Goal: Information Seeking & Learning: Learn about a topic

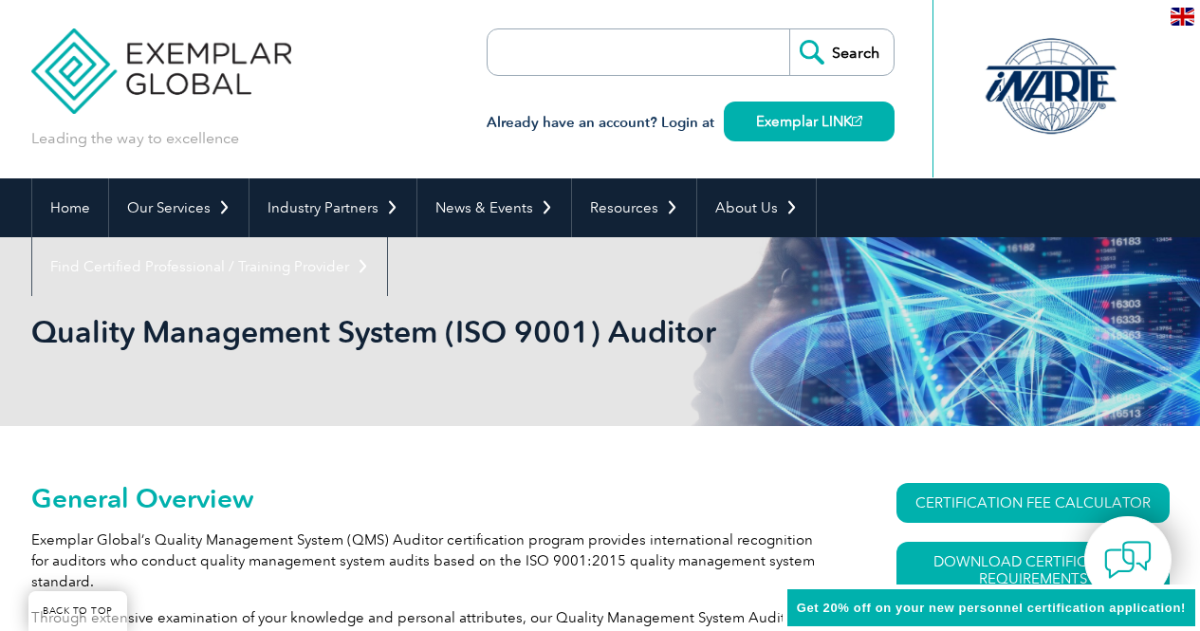
scroll to position [284, 0]
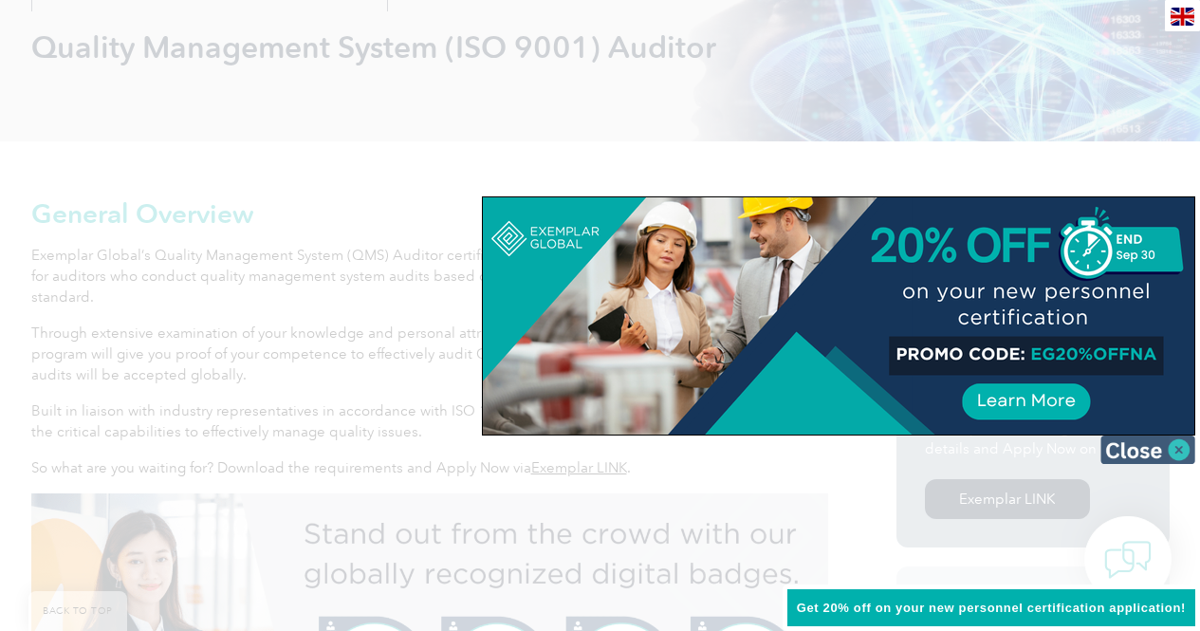
click at [1174, 451] on img at bounding box center [1147, 449] width 95 height 28
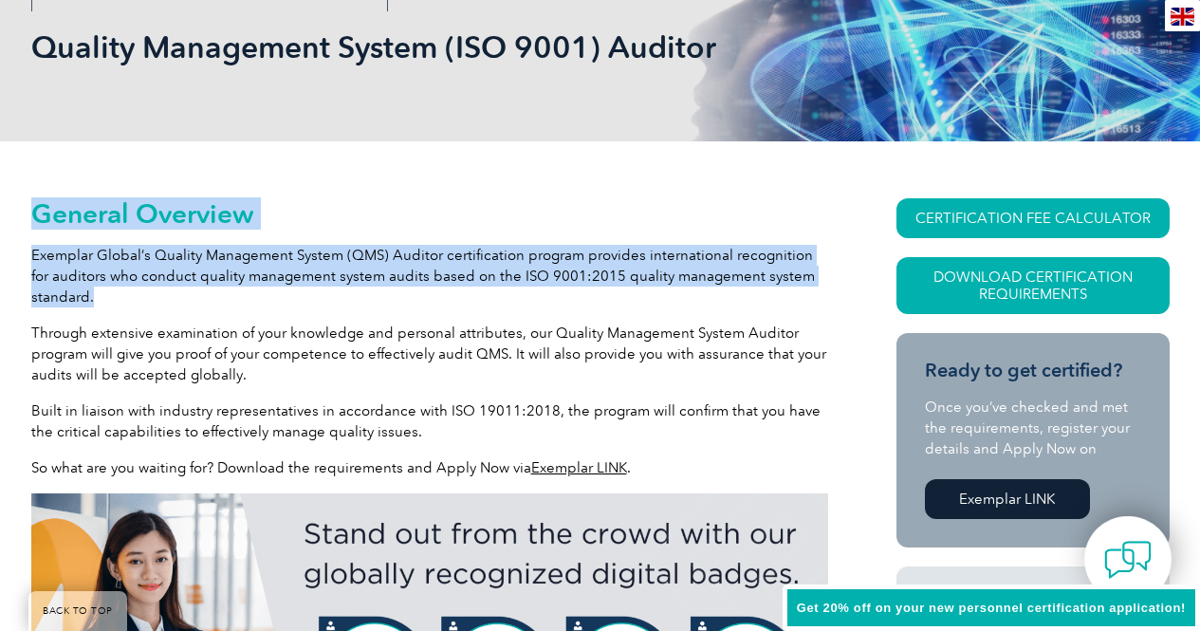
drag, startPoint x: 28, startPoint y: 248, endPoint x: 779, endPoint y: 286, distance: 752.0
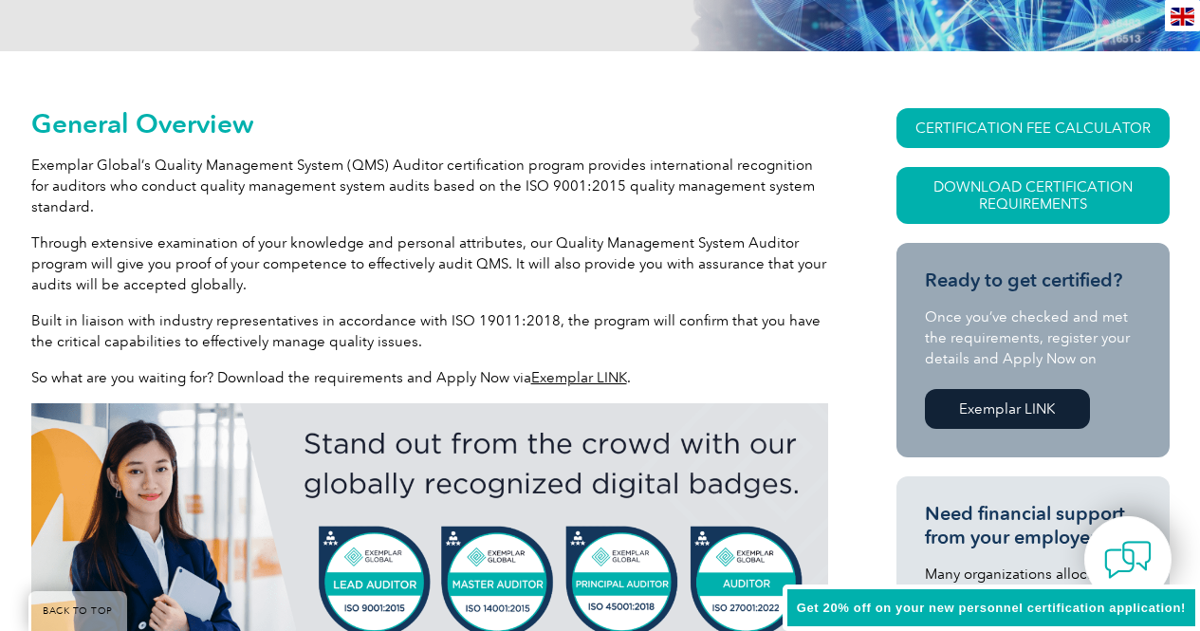
scroll to position [379, 0]
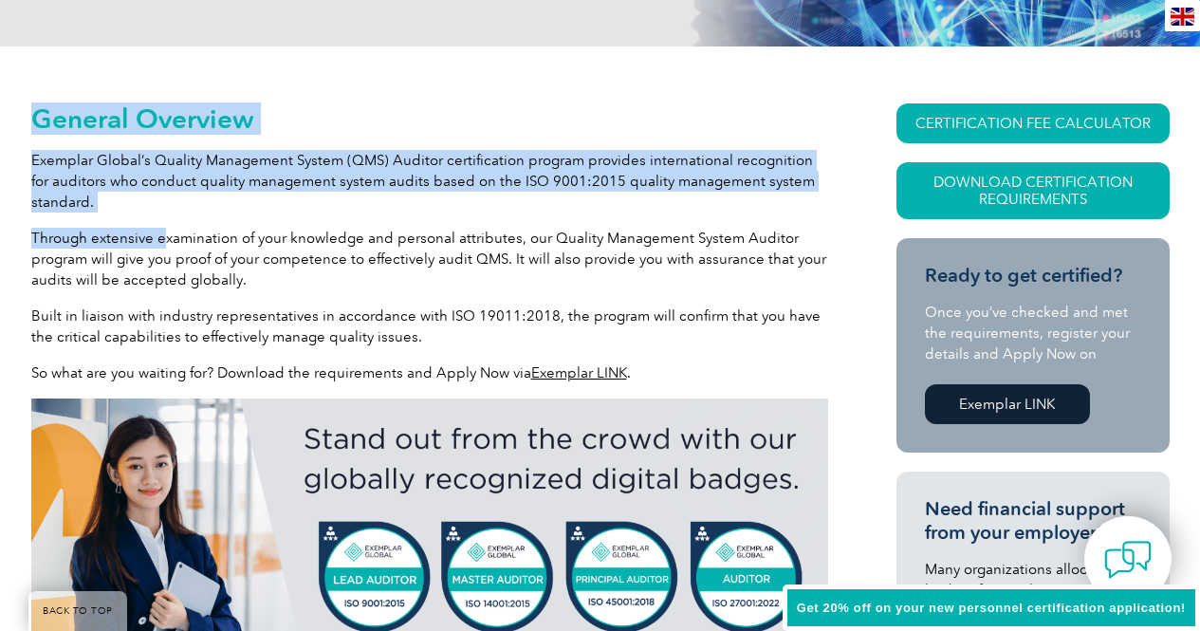
drag, startPoint x: 26, startPoint y: 235, endPoint x: 165, endPoint y: 239, distance: 139.4
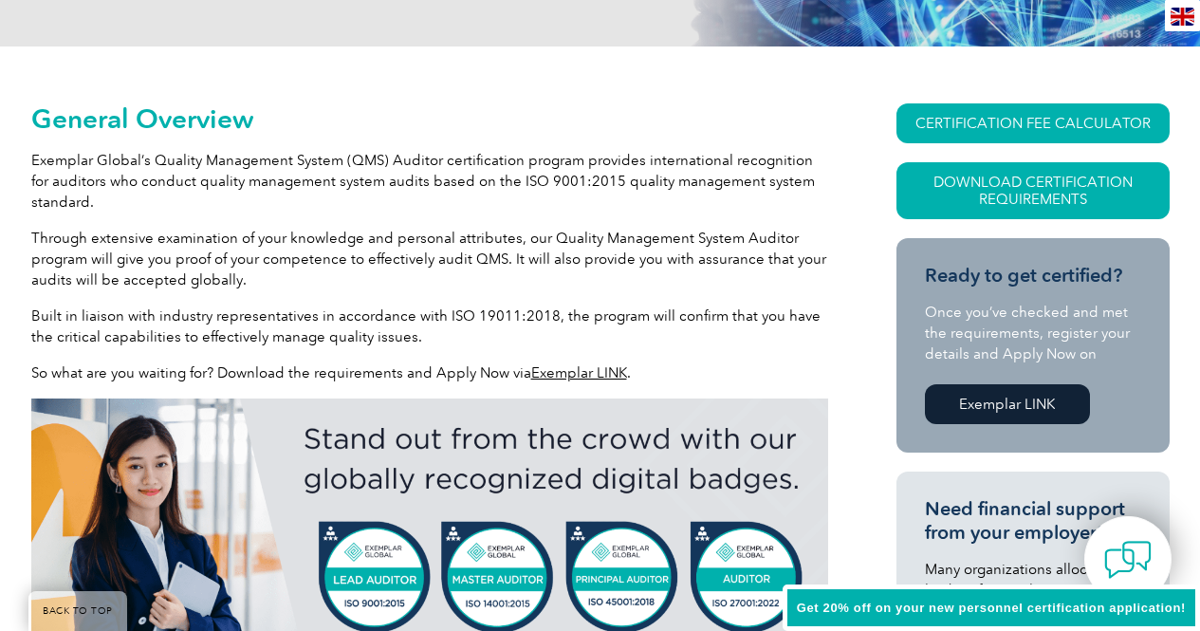
click at [187, 259] on p "Through extensive examination of your knowledge and personal attributes, our Qu…" at bounding box center [429, 259] width 797 height 63
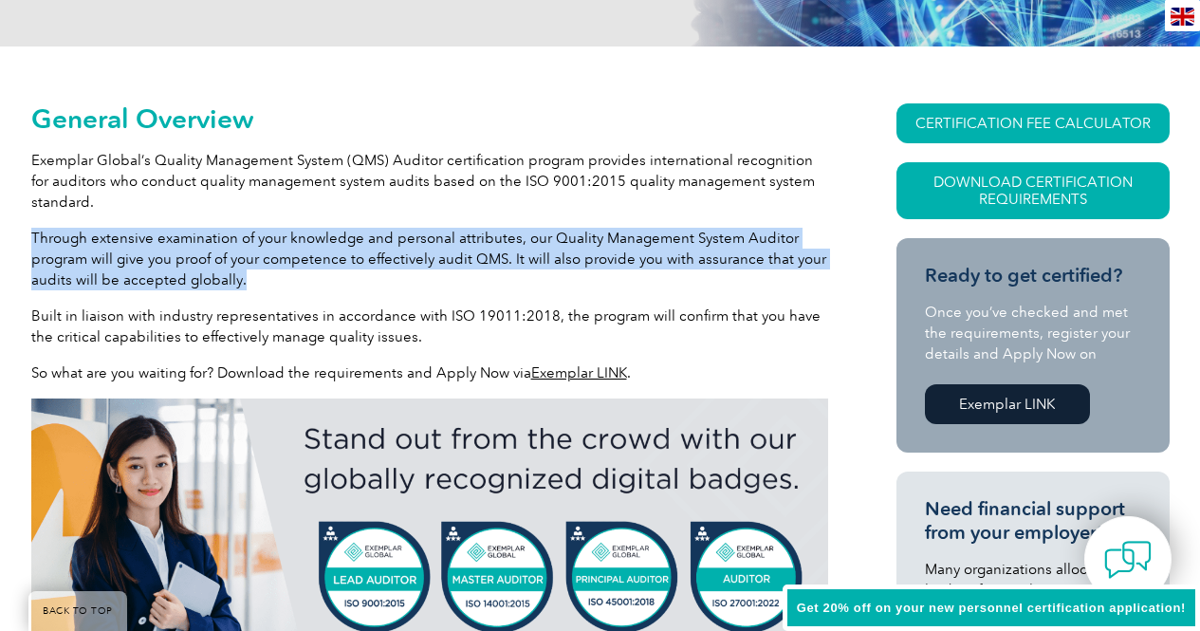
drag, startPoint x: 244, startPoint y: 279, endPoint x: 32, endPoint y: 233, distance: 216.3
click at [32, 233] on p "Through extensive examination of your knowledge and personal attributes, our Qu…" at bounding box center [429, 259] width 797 height 63
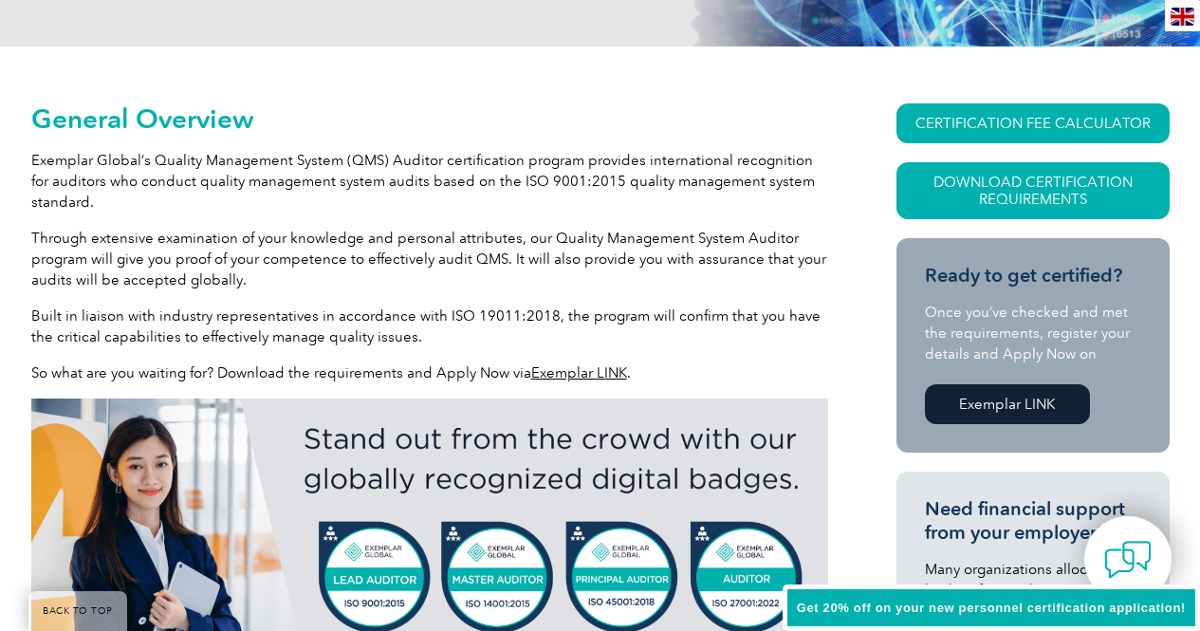
click at [151, 317] on p "Built in liaison with industry representatives in accordance with ISO 19011:201…" at bounding box center [429, 326] width 797 height 42
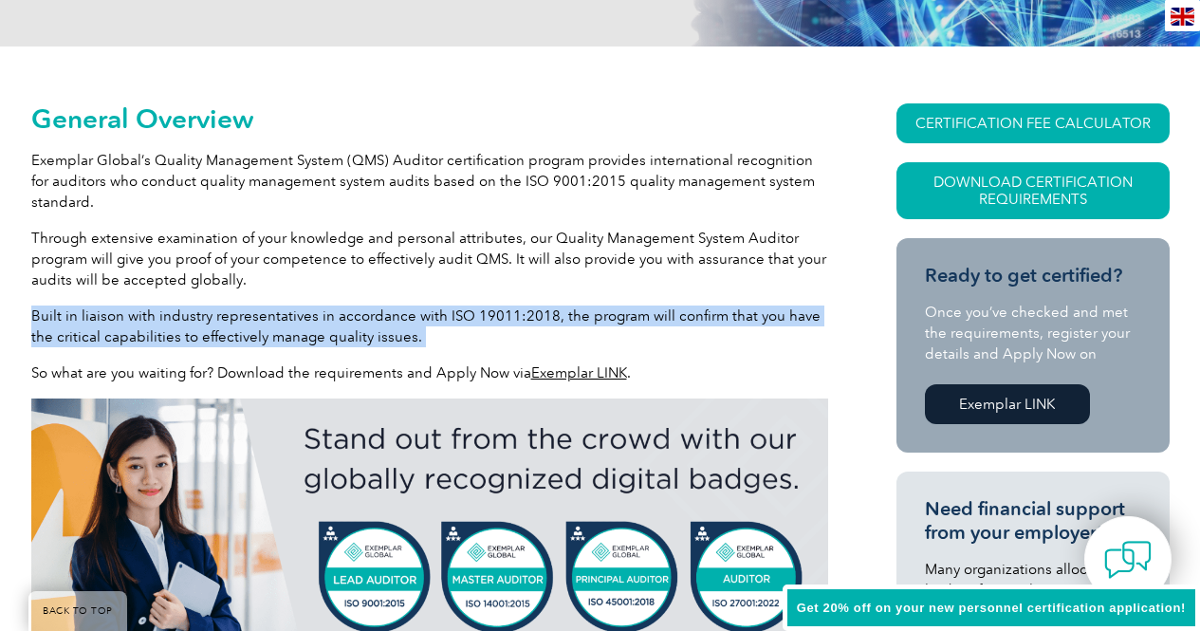
click at [151, 317] on p "Built in liaison with industry representatives in accordance with ISO 19011:201…" at bounding box center [429, 326] width 797 height 42
click at [138, 281] on div at bounding box center [138, 281] width 0 height 0
click at [441, 337] on p "Built in liaison with industry representatives in accordance with ISO 19011:201…" at bounding box center [429, 326] width 797 height 42
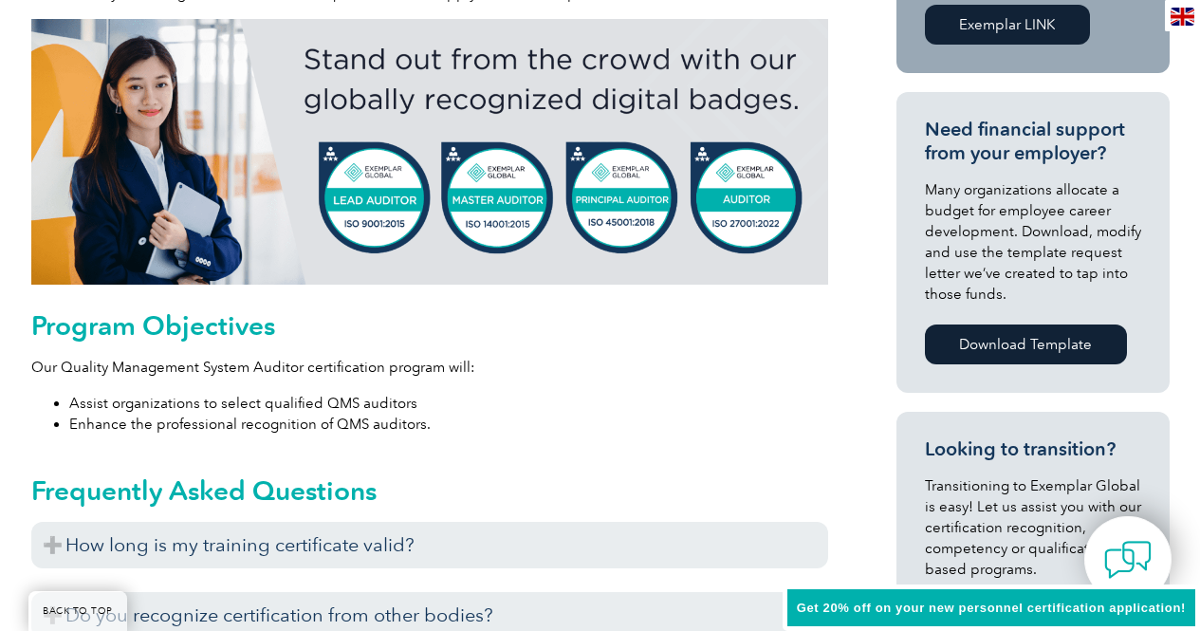
scroll to position [569, 0]
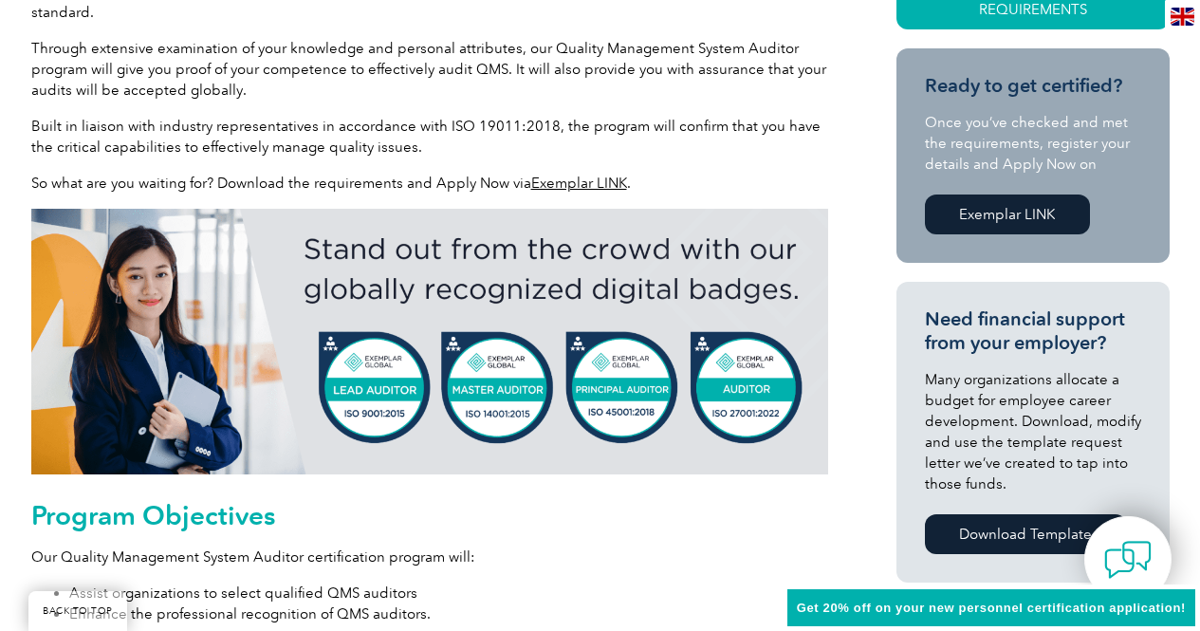
click at [596, 187] on link "Exemplar LINK" at bounding box center [579, 182] width 96 height 17
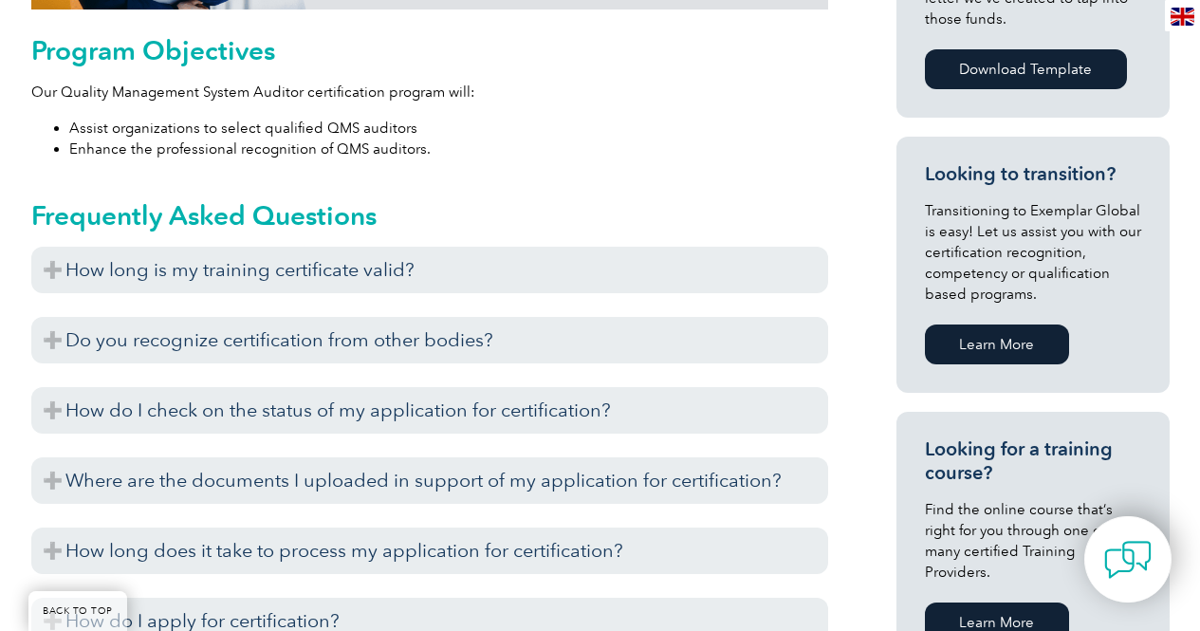
scroll to position [1043, 0]
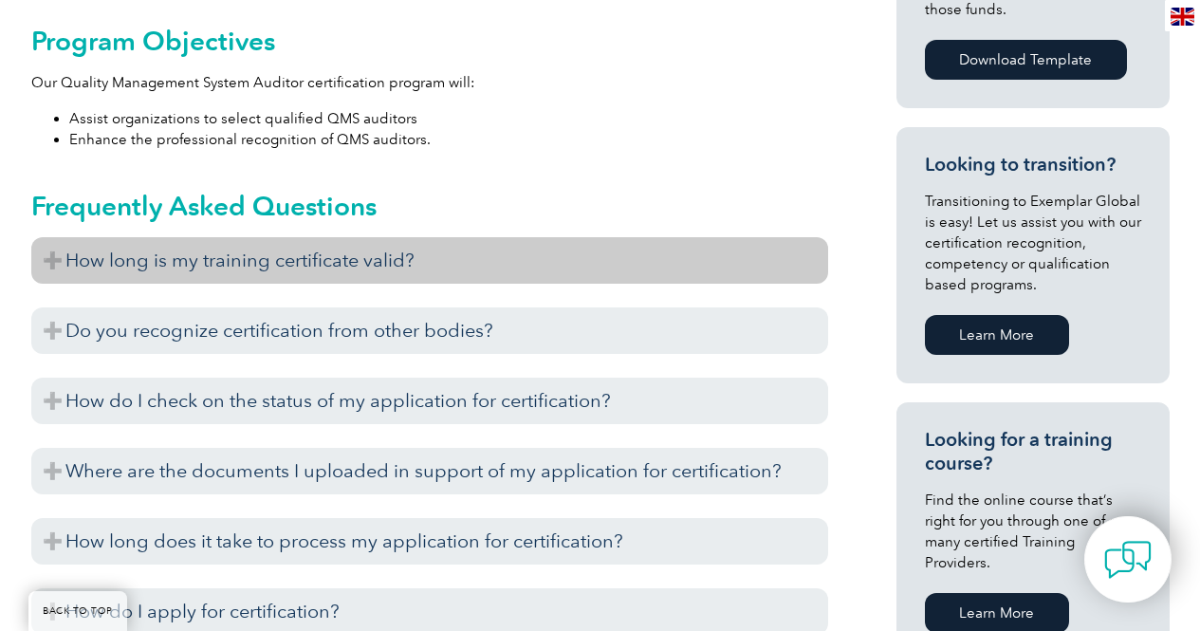
click at [527, 251] on h3 "How long is my training certificate valid?" at bounding box center [429, 260] width 797 height 46
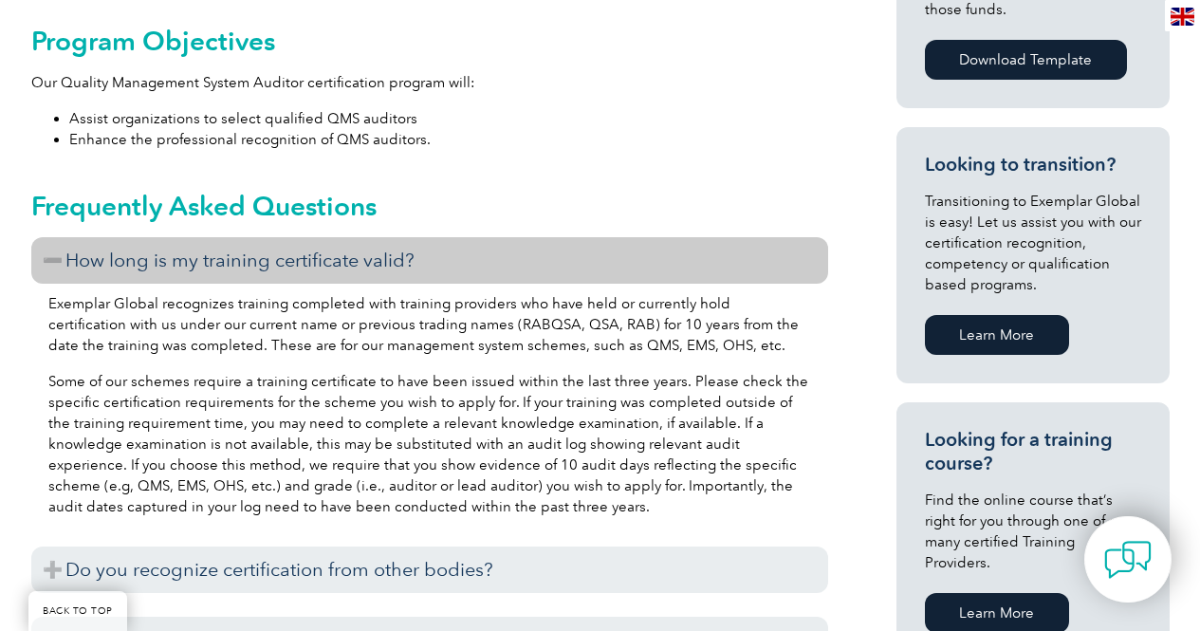
click at [527, 251] on h3 "How long is my training certificate valid?" at bounding box center [429, 260] width 797 height 46
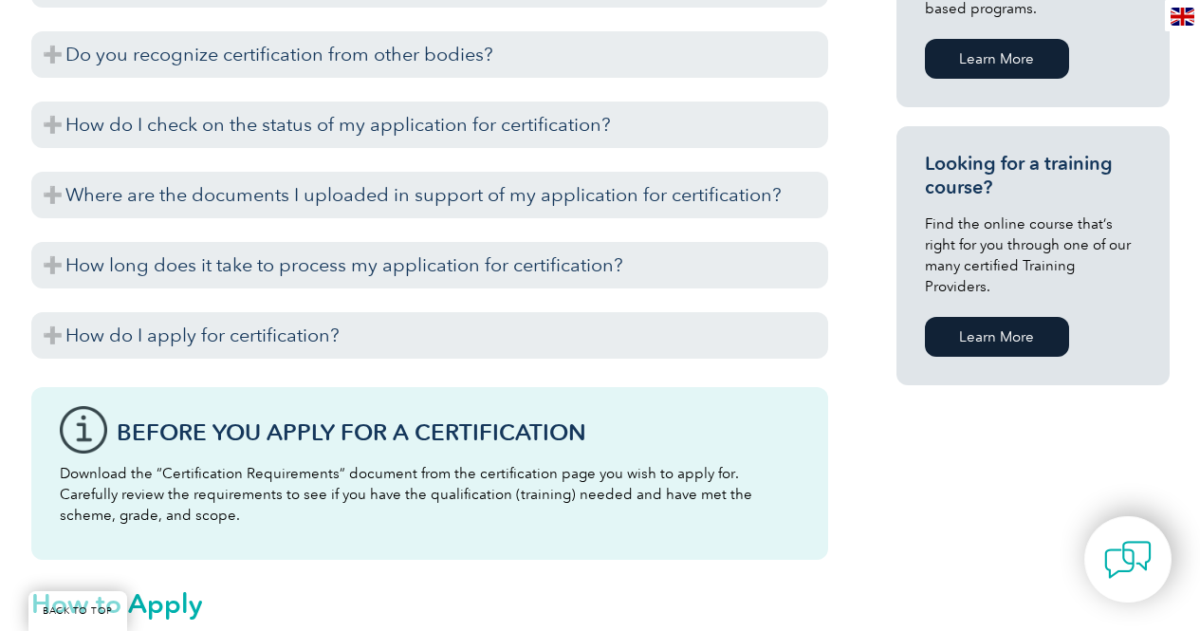
scroll to position [1328, 0]
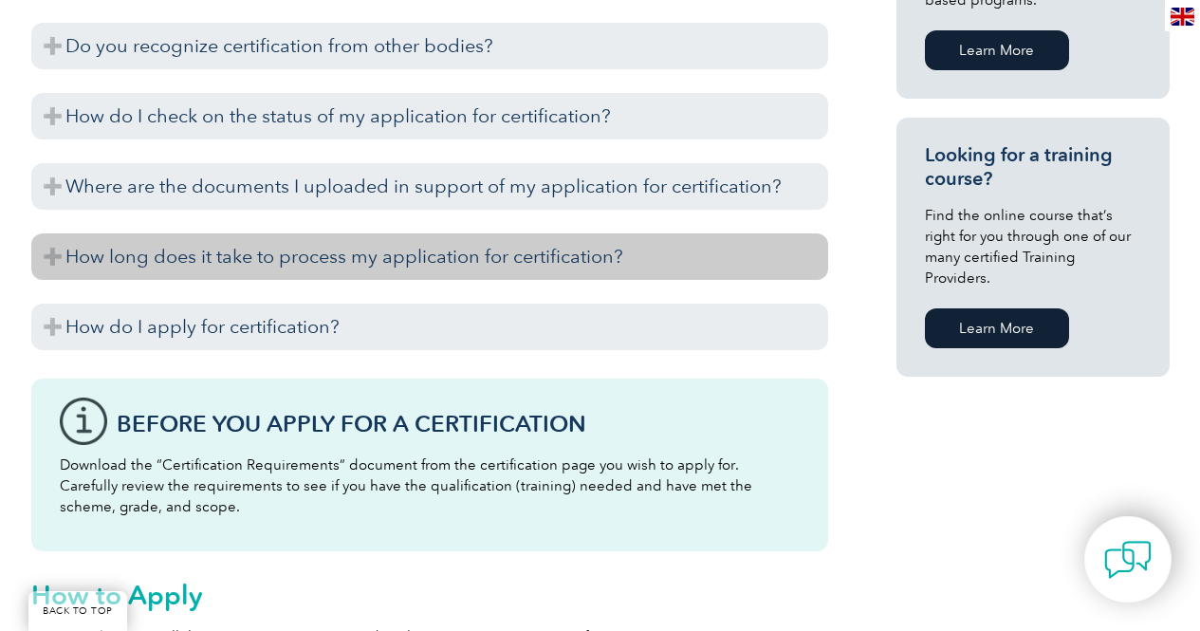
click at [481, 275] on h3 "How long does it take to process my application for certification?" at bounding box center [429, 256] width 797 height 46
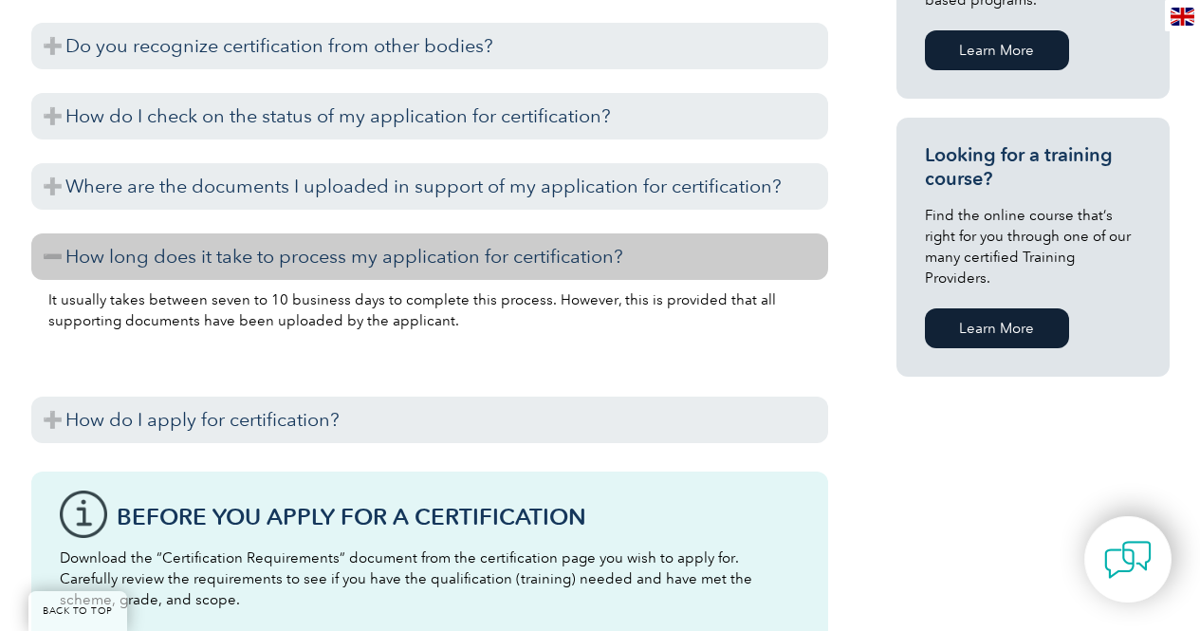
click at [481, 269] on h3 "How long does it take to process my application for certification?" at bounding box center [429, 256] width 797 height 46
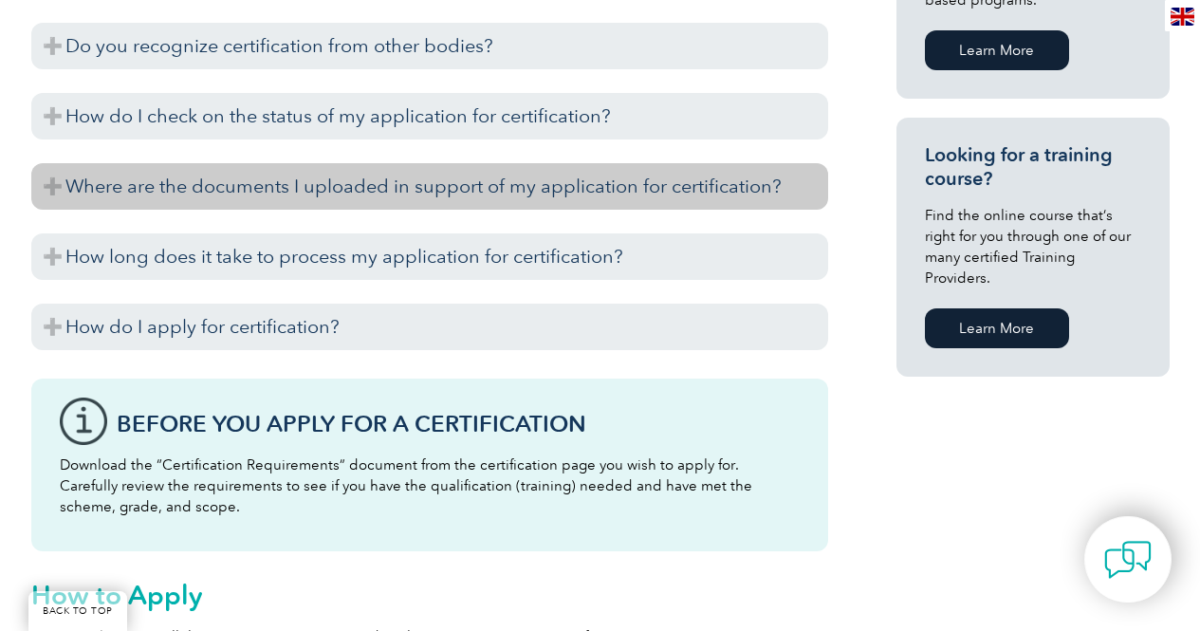
click at [516, 190] on h3 "Where are the documents I uploaded in support of my application for certificati…" at bounding box center [429, 186] width 797 height 46
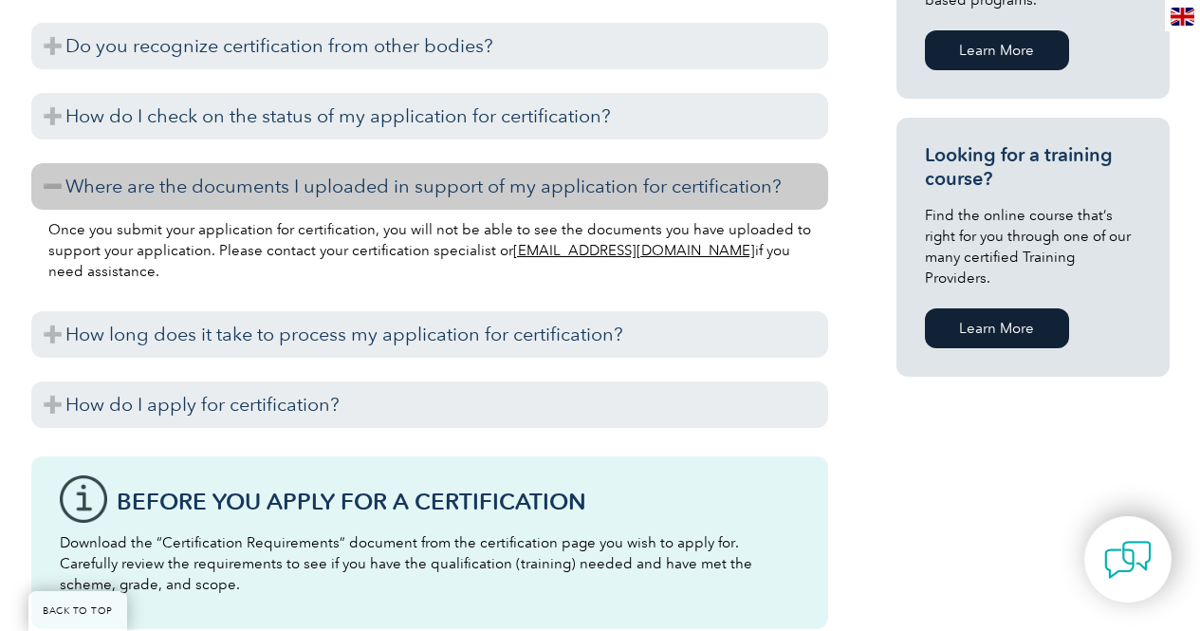
click at [516, 190] on h3 "Where are the documents I uploaded in support of my application for certificati…" at bounding box center [429, 186] width 797 height 46
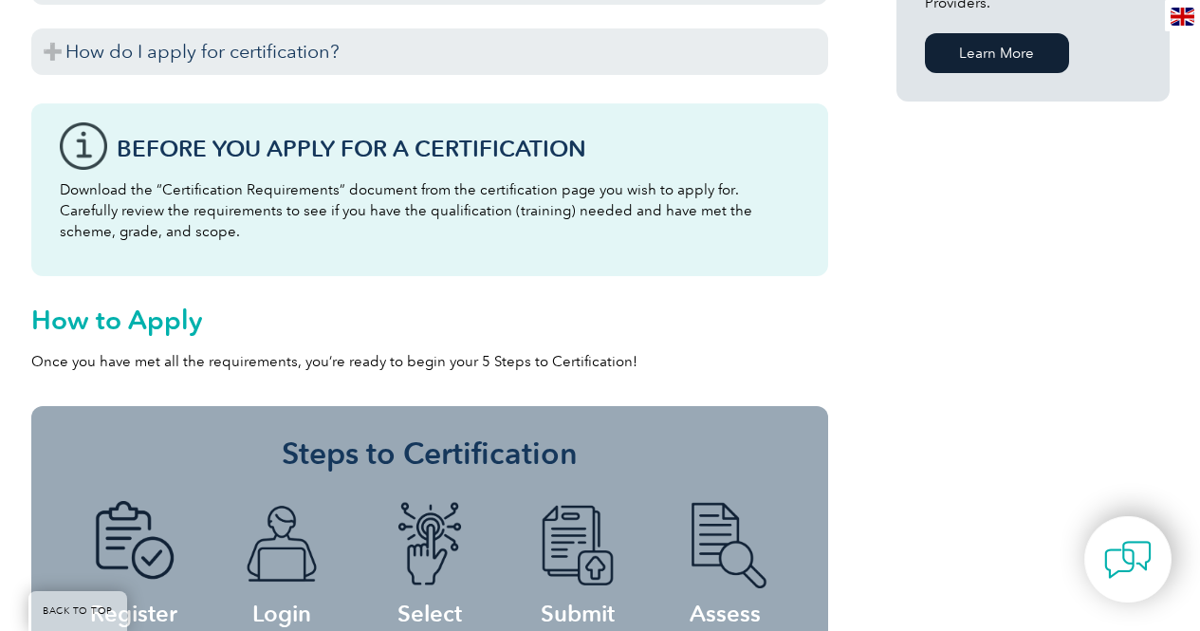
scroll to position [1612, 0]
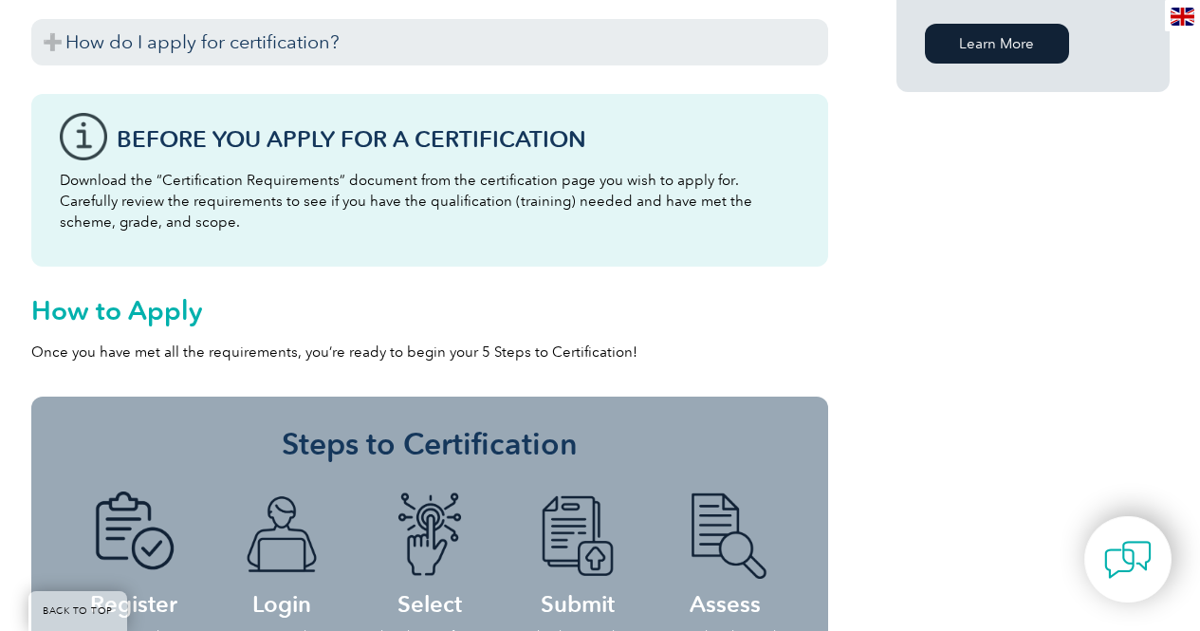
click at [615, 182] on p "Download the “Certification Requirements” document from the certification page …" at bounding box center [430, 201] width 740 height 63
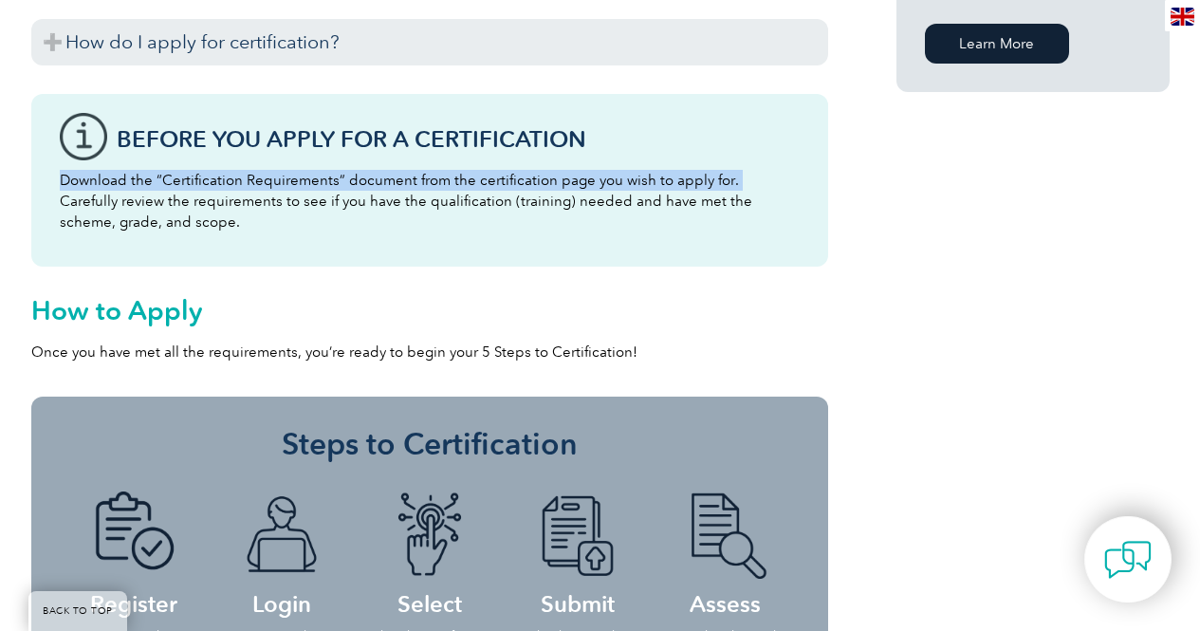
click at [615, 182] on p "Download the “Certification Requirements” document from the certification page …" at bounding box center [430, 201] width 740 height 63
click at [603, 190] on div at bounding box center [603, 190] width 0 height 0
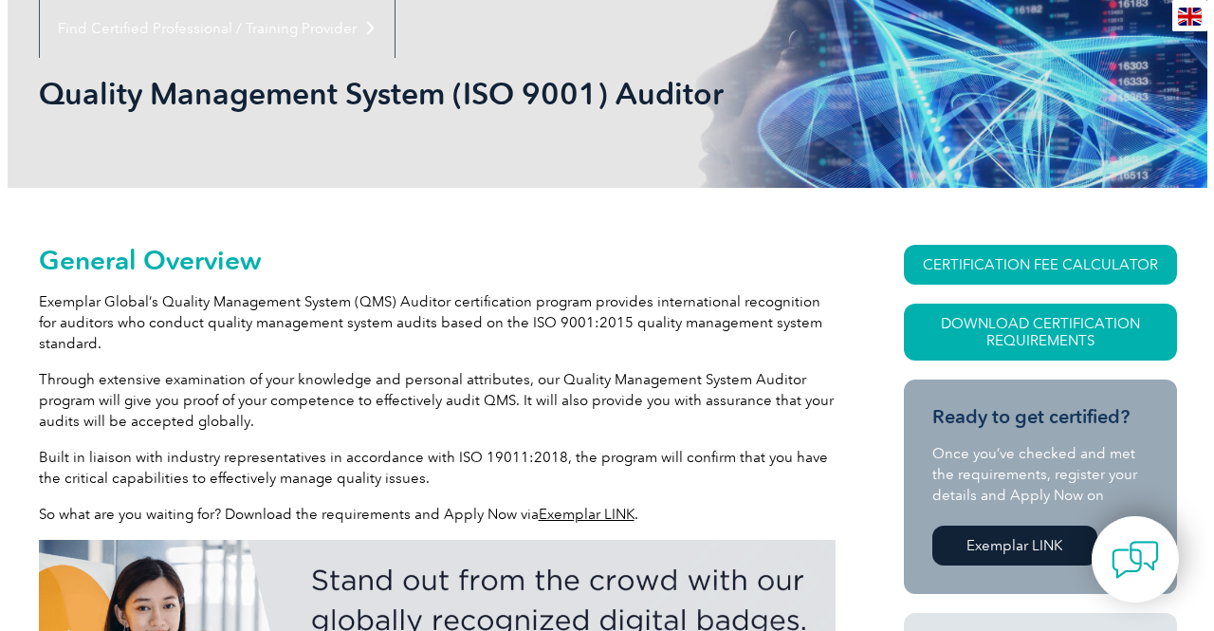
scroll to position [284, 0]
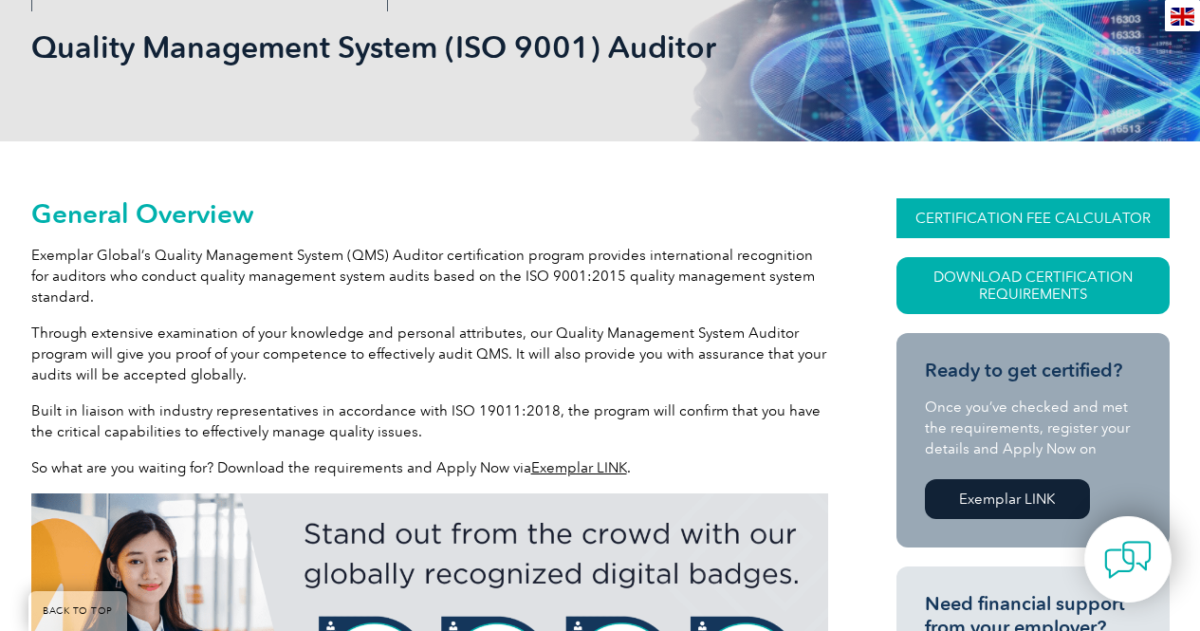
click at [1057, 222] on link "CERTIFICATION FEE CALCULATOR" at bounding box center [1032, 218] width 273 height 40
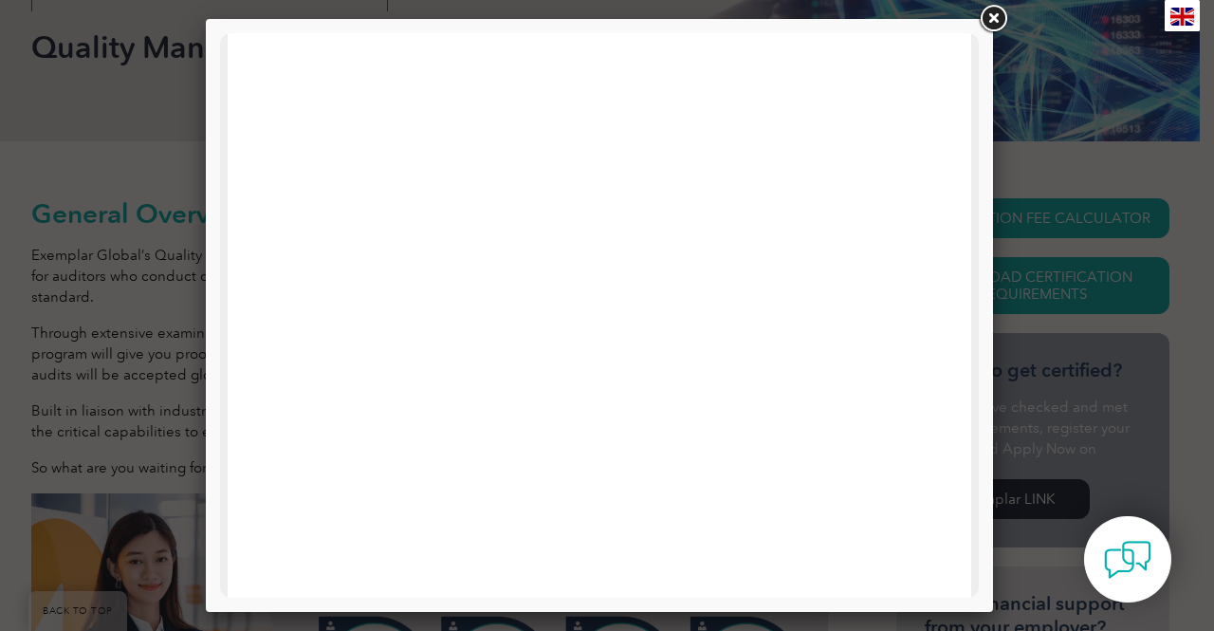
scroll to position [0, 0]
click at [995, 19] on link at bounding box center [993, 19] width 34 height 34
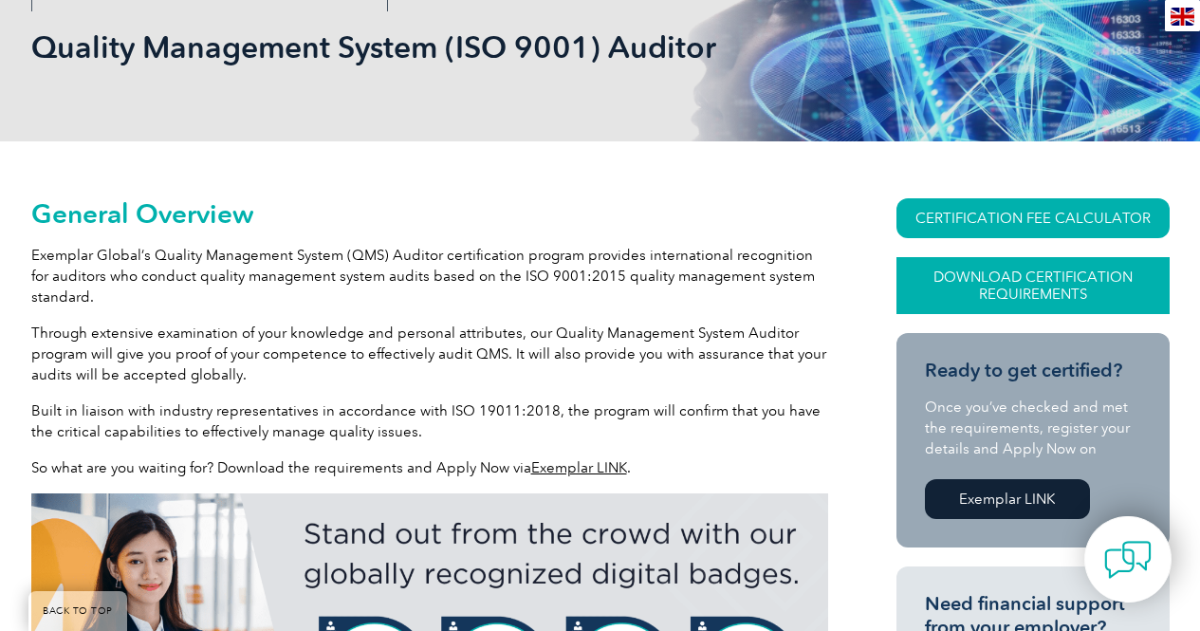
click at [1054, 295] on link "Download Certification Requirements" at bounding box center [1032, 285] width 273 height 57
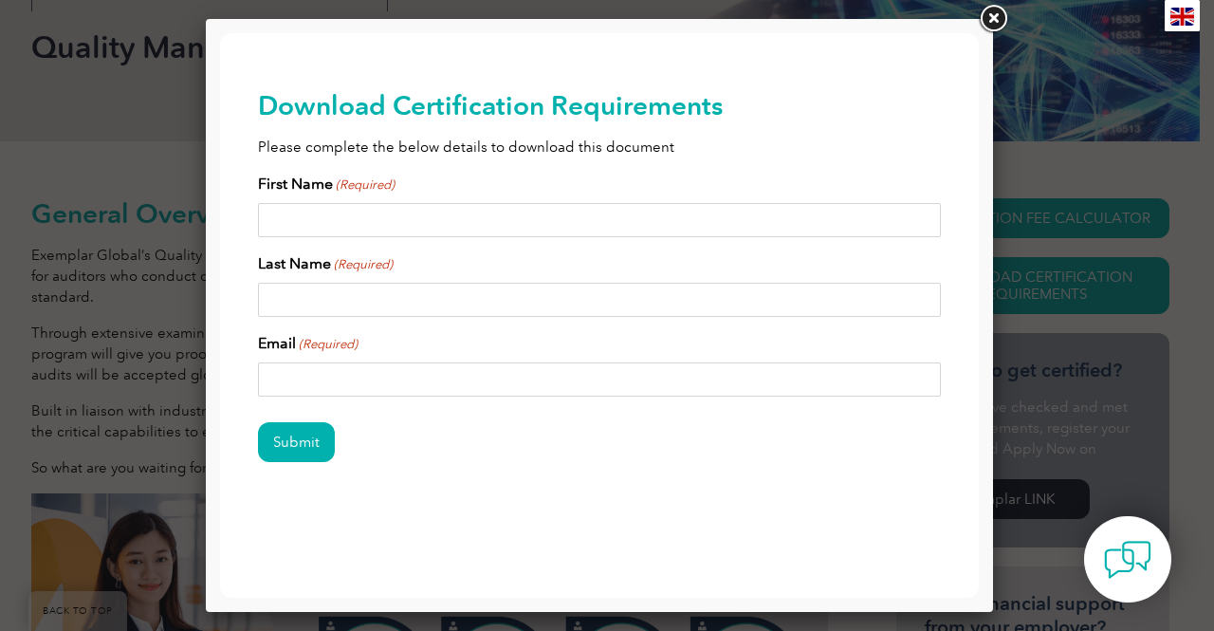
click at [450, 212] on input "First Name (Required)" at bounding box center [599, 220] width 683 height 34
type input "A"
type input "alzshafiee@gmail.com"
click at [404, 219] on input "alzshafiee@gmail.com" at bounding box center [599, 220] width 683 height 34
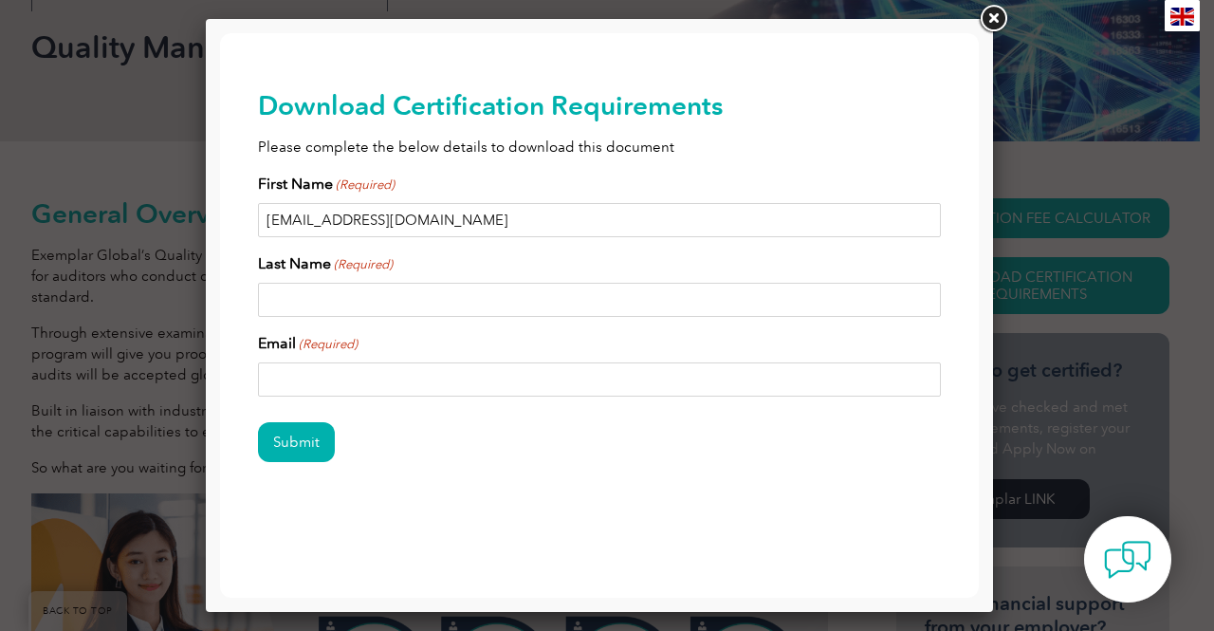
click at [404, 219] on input "alzshafiee@gmail.com" at bounding box center [599, 220] width 683 height 34
click at [325, 380] on input "Email (Required)" at bounding box center [599, 379] width 683 height 34
paste input "alzshafiee@gmail.com"
type input "alzshafiee@gmail.com"
click at [346, 221] on input "First Name (Required)" at bounding box center [599, 220] width 683 height 34
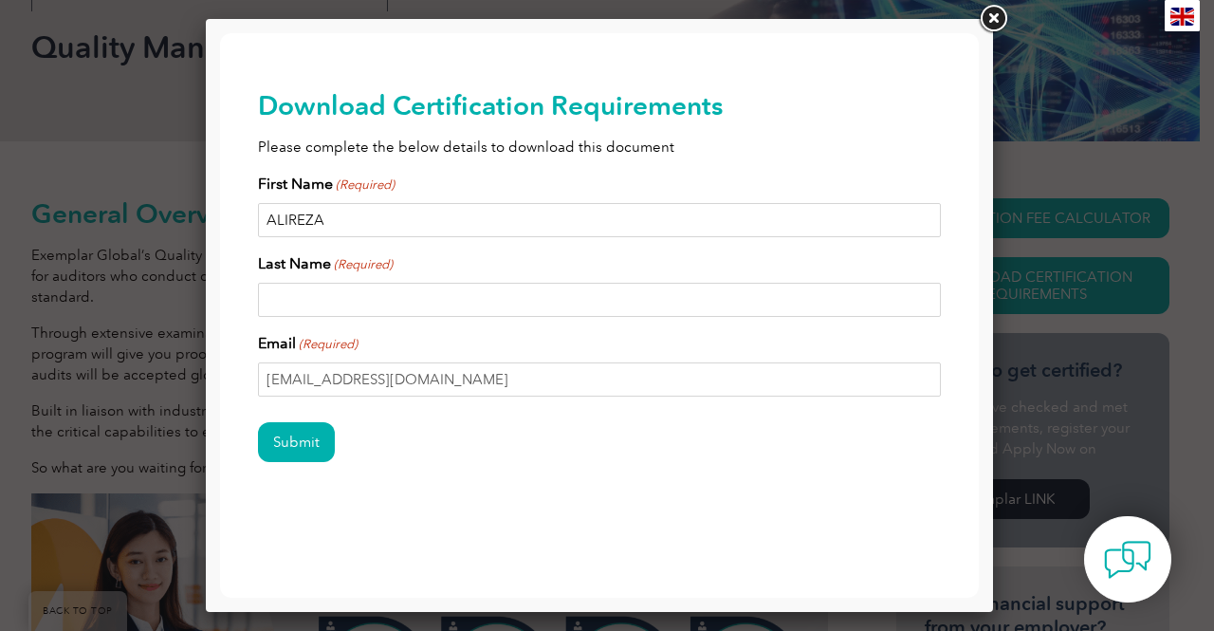
type input "ALIREZA"
type input "SHAFIEI"
click at [302, 444] on input "Submit" at bounding box center [296, 442] width 77 height 40
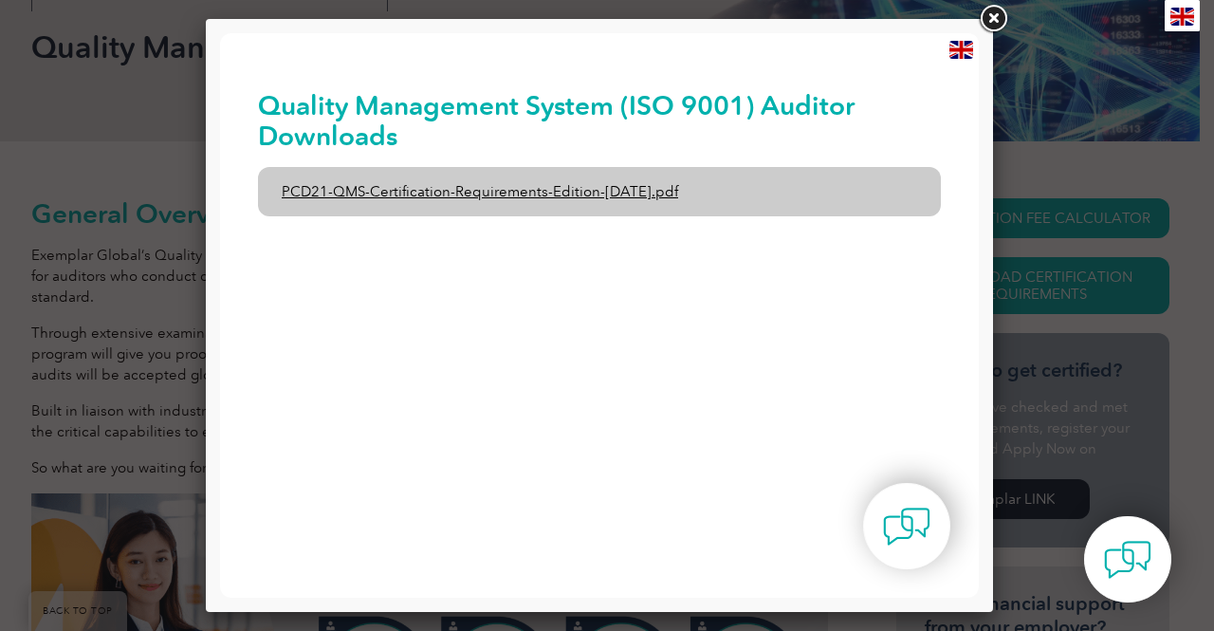
click at [607, 192] on link "PCD21-QMS-Certification-Requirements-Edition-2-April-2022.pdf" at bounding box center [599, 191] width 683 height 49
click at [637, 188] on link "PCD21-QMS-Certification-Requirements-Edition-2-April-2022.pdf" at bounding box center [599, 191] width 683 height 49
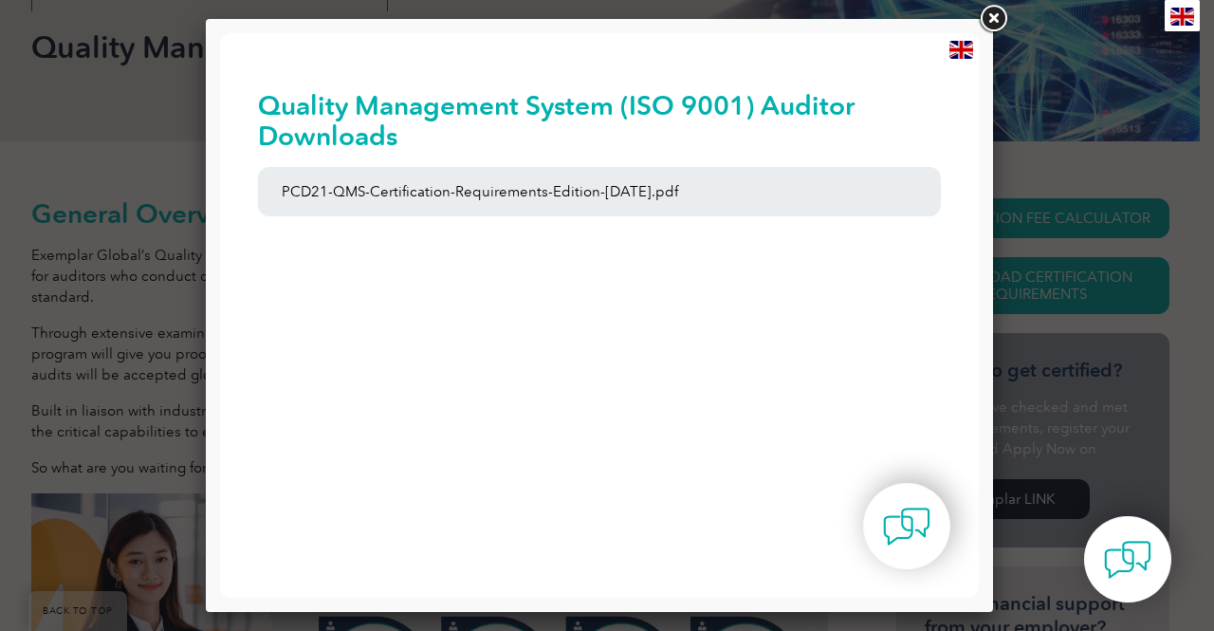
click at [999, 21] on link at bounding box center [993, 19] width 34 height 34
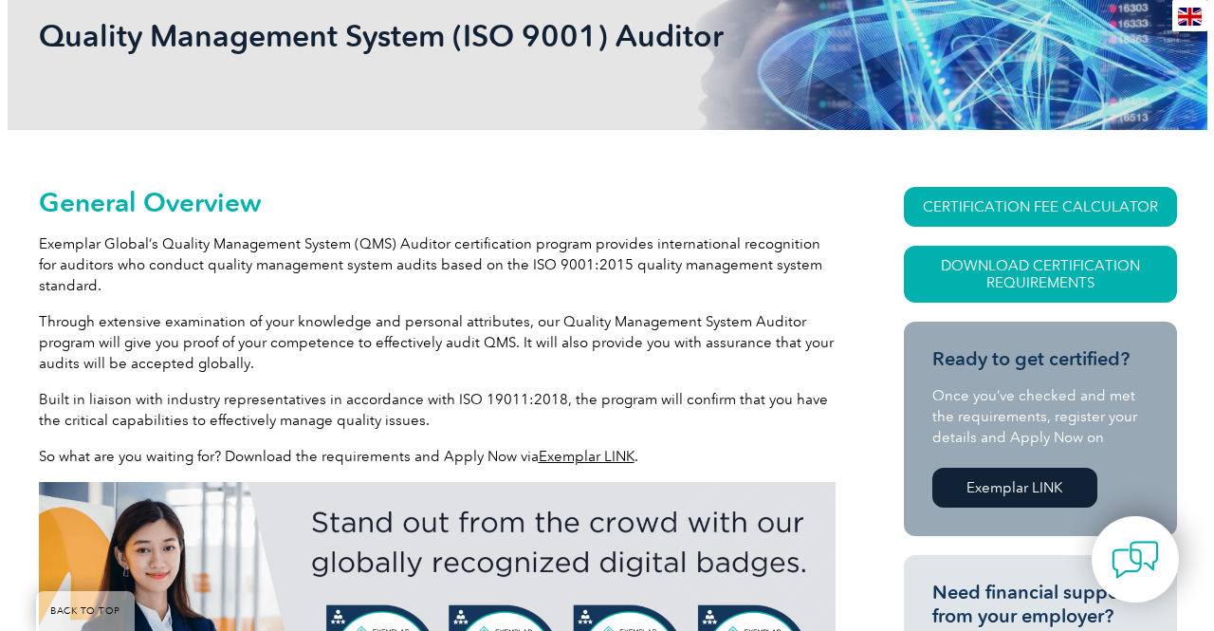
scroll to position [284, 0]
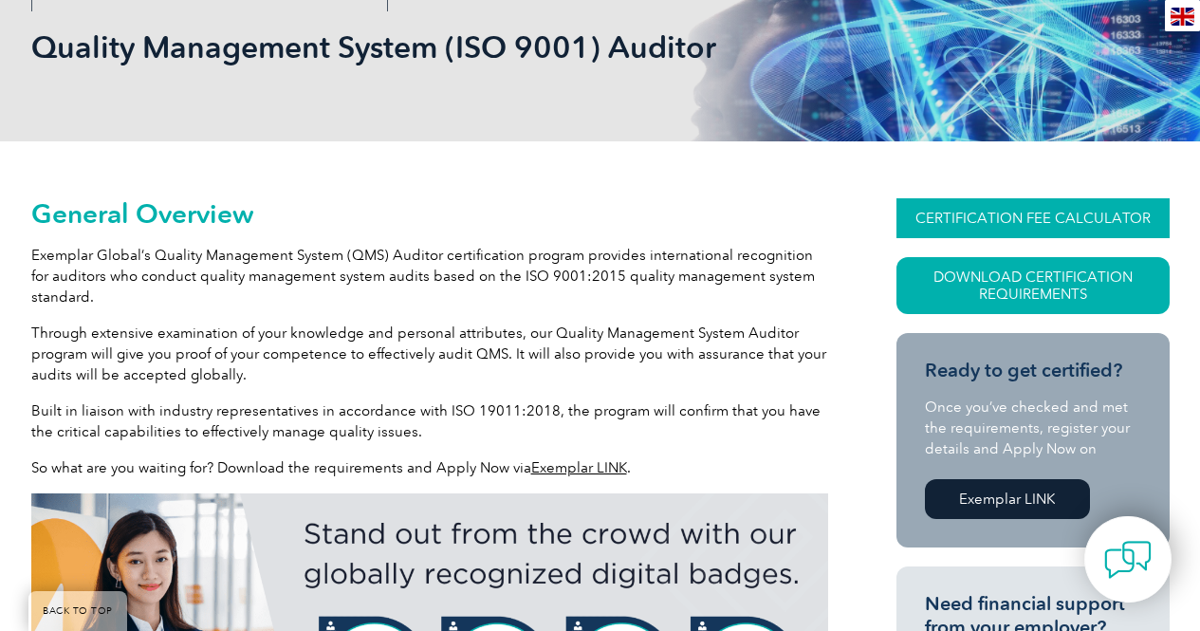
click at [1033, 216] on link "CERTIFICATION FEE CALCULATOR" at bounding box center [1032, 218] width 273 height 40
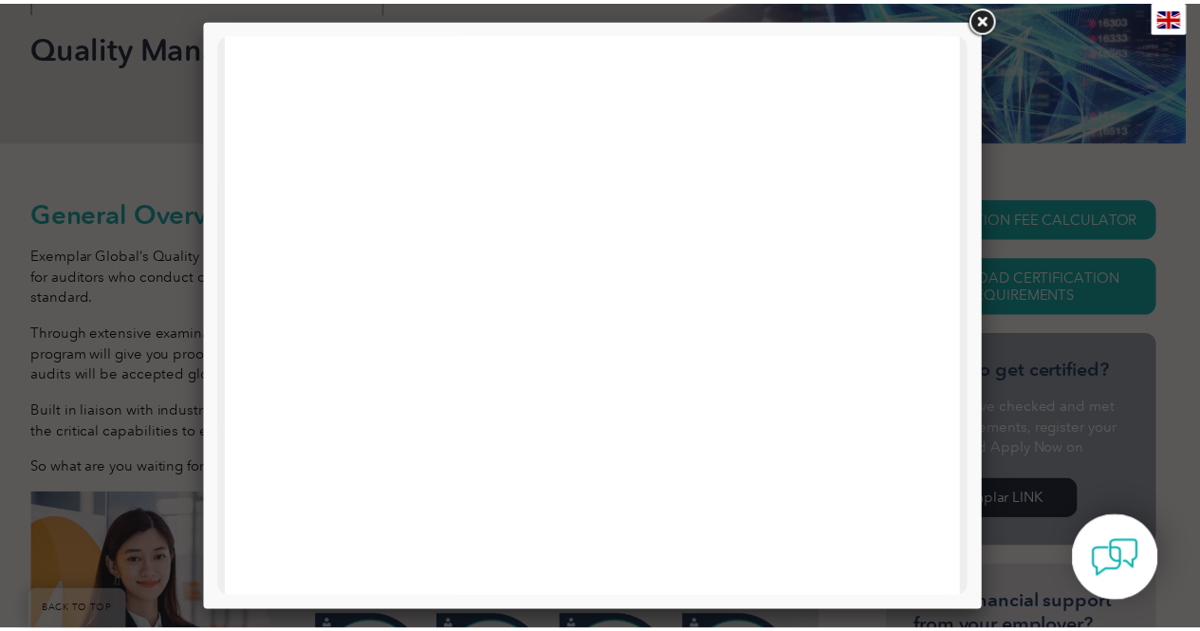
scroll to position [0, 0]
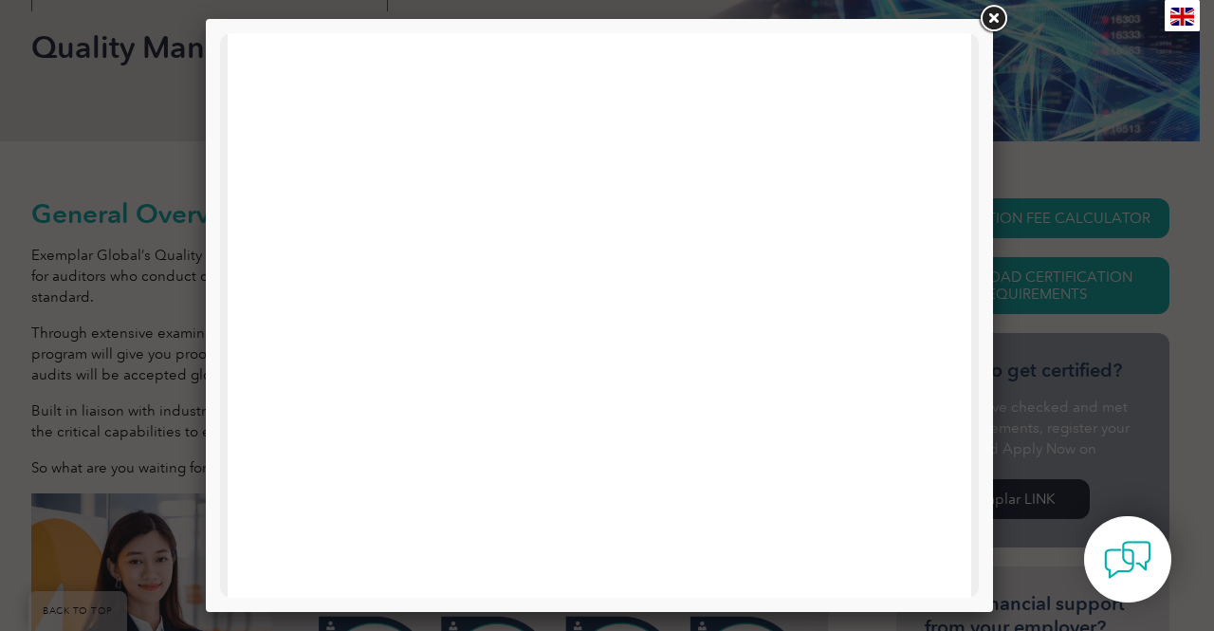
click at [994, 26] on link at bounding box center [993, 19] width 34 height 34
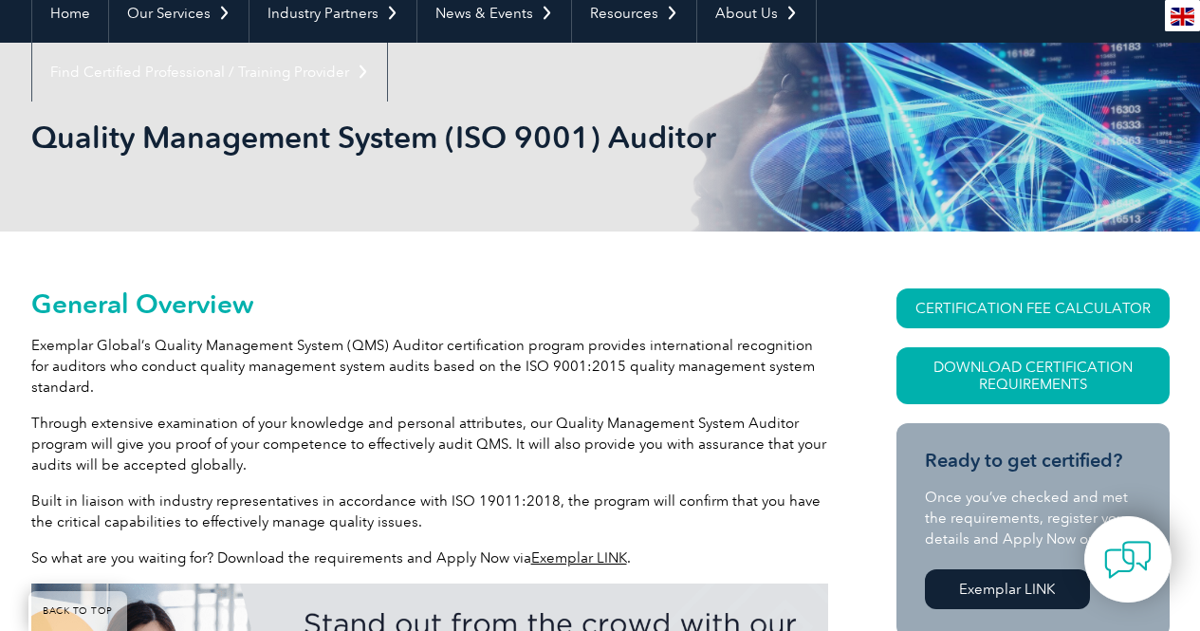
scroll to position [190, 0]
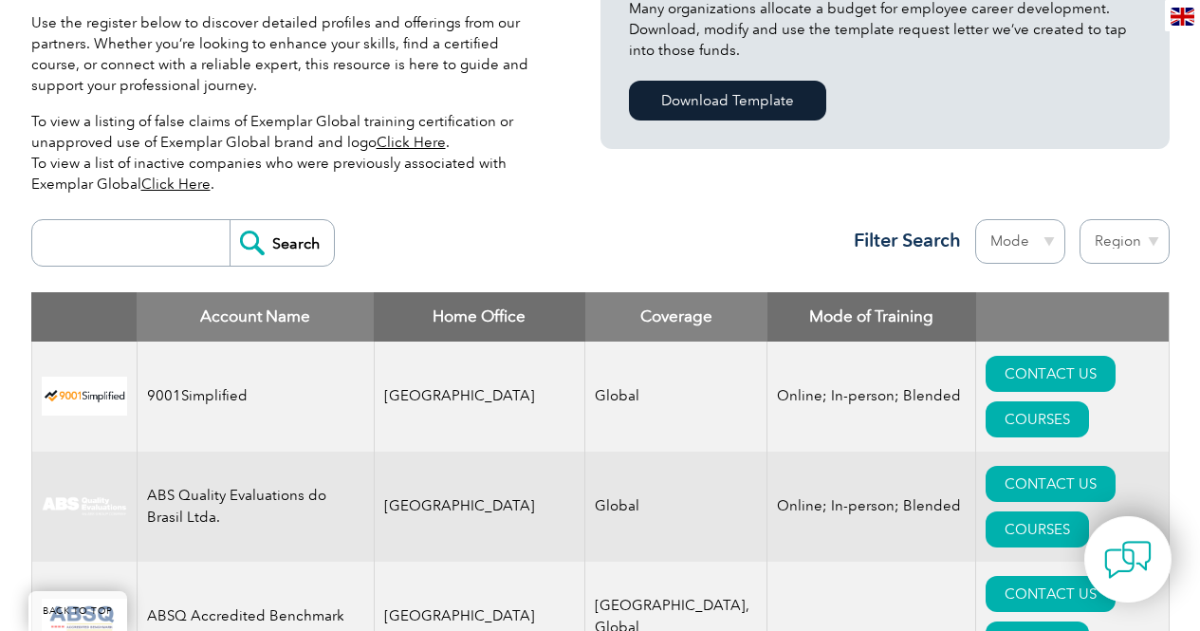
scroll to position [379, 0]
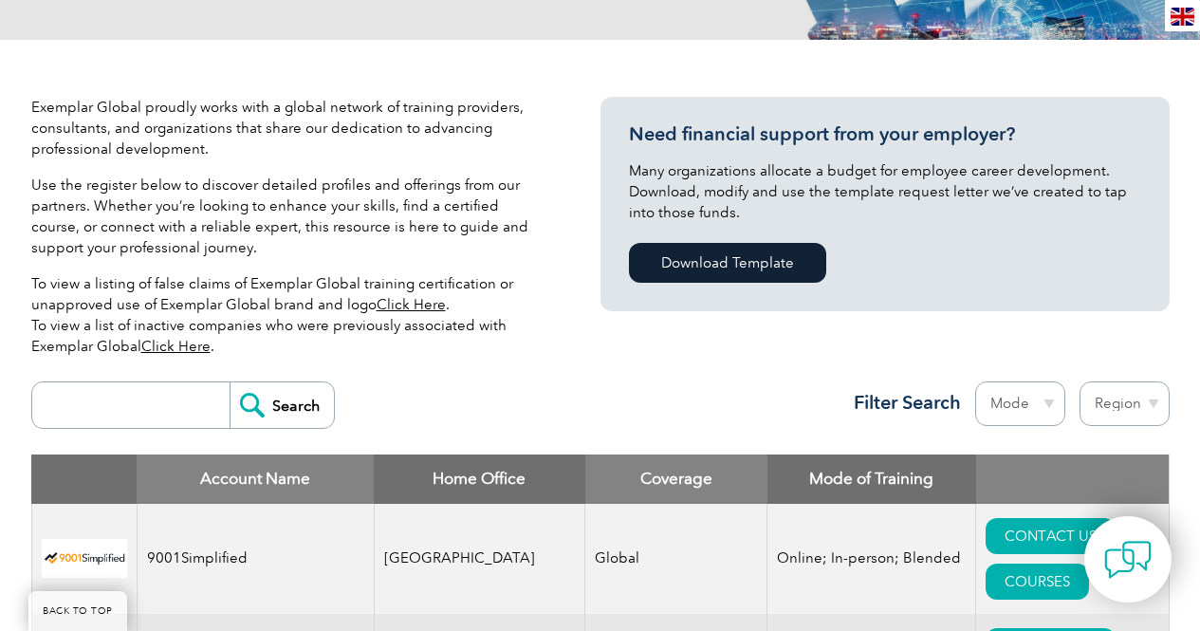
click at [446, 535] on td "United States" at bounding box center [479, 559] width 211 height 110
click at [1024, 403] on select "Mode Online In-person Blended" at bounding box center [1020, 403] width 90 height 45
click at [1132, 412] on select "Region Australia Bahrain Bangladesh Brazil Canada Colombia Dominican Republic E…" at bounding box center [1124, 403] width 90 height 45
select select "[GEOGRAPHIC_DATA]"
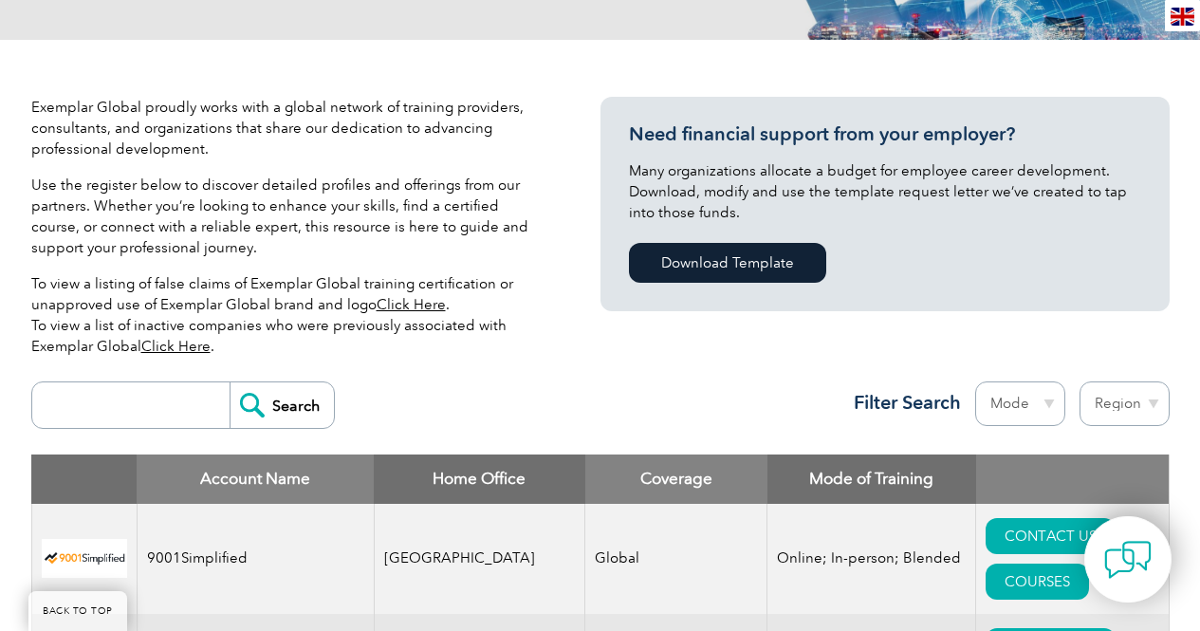
click at [1079, 381] on select "Region Australia Bahrain Bangladesh Brazil Canada Colombia Dominican Republic E…" at bounding box center [1124, 403] width 90 height 45
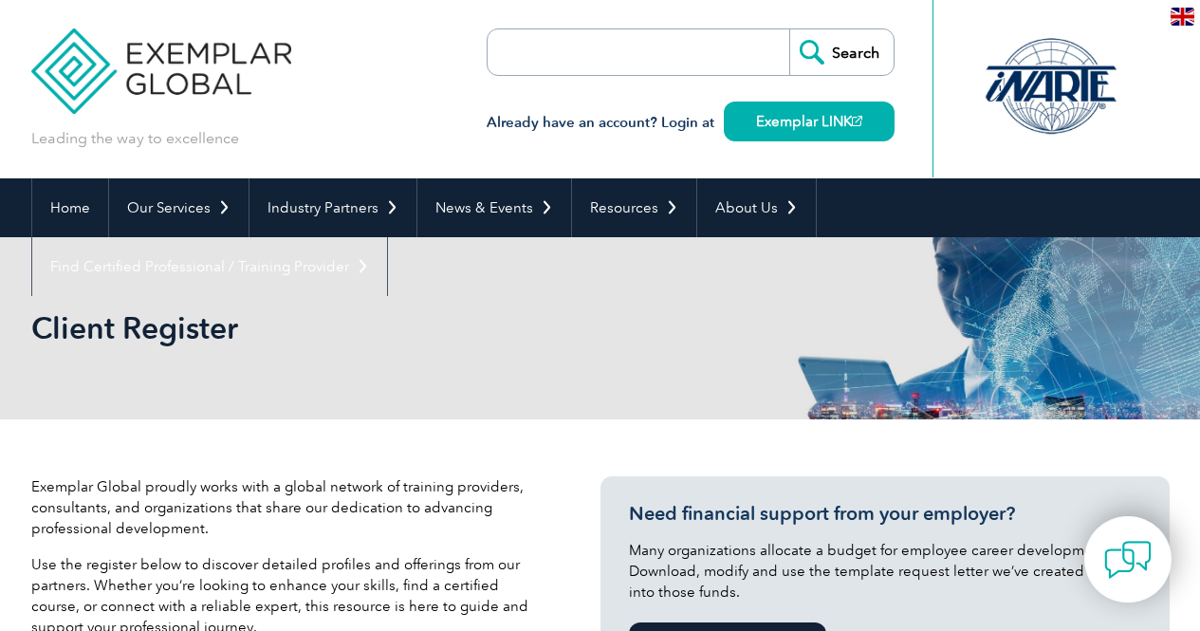
select select "[GEOGRAPHIC_DATA]"
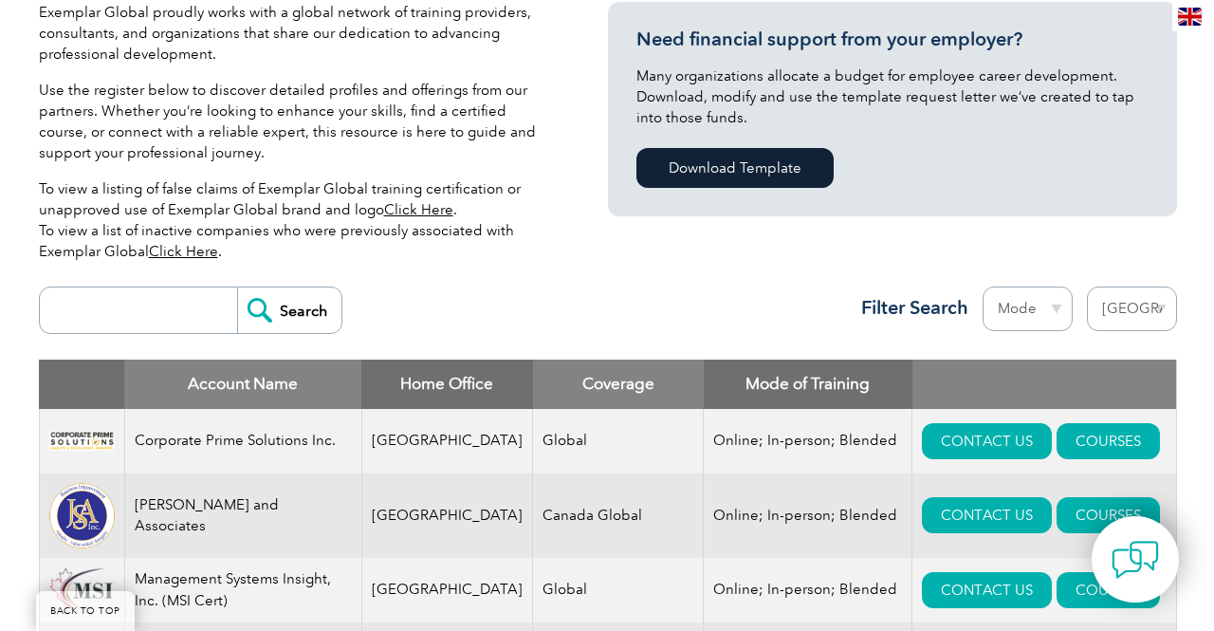
scroll to position [664, 0]
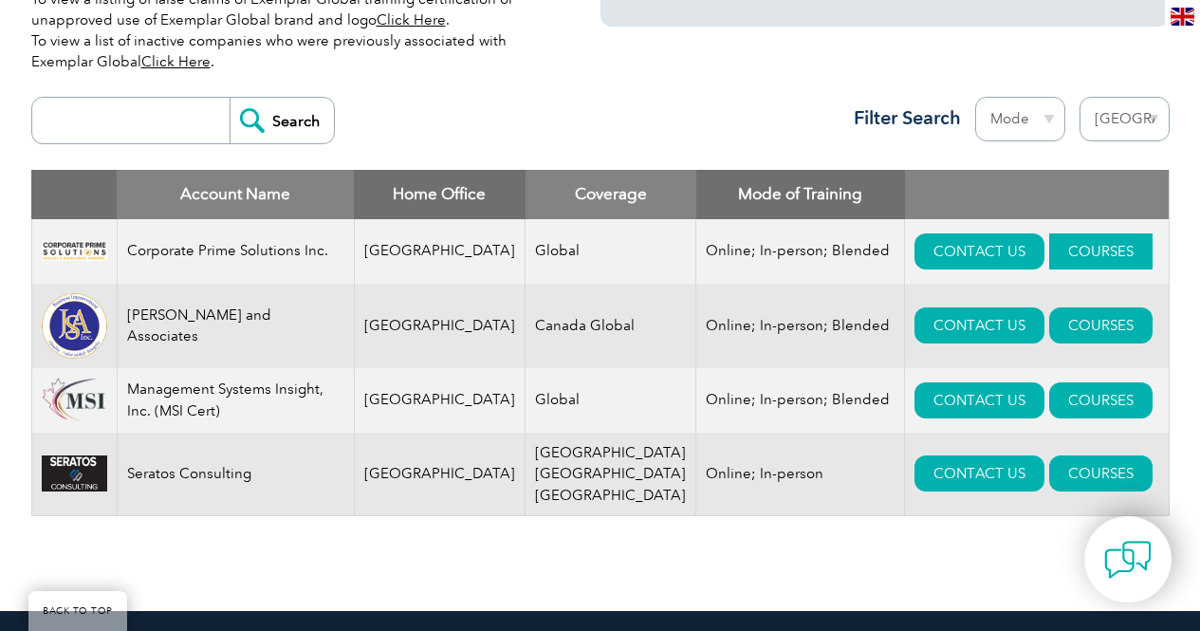
click at [1049, 251] on link "COURSES" at bounding box center [1100, 251] width 103 height 36
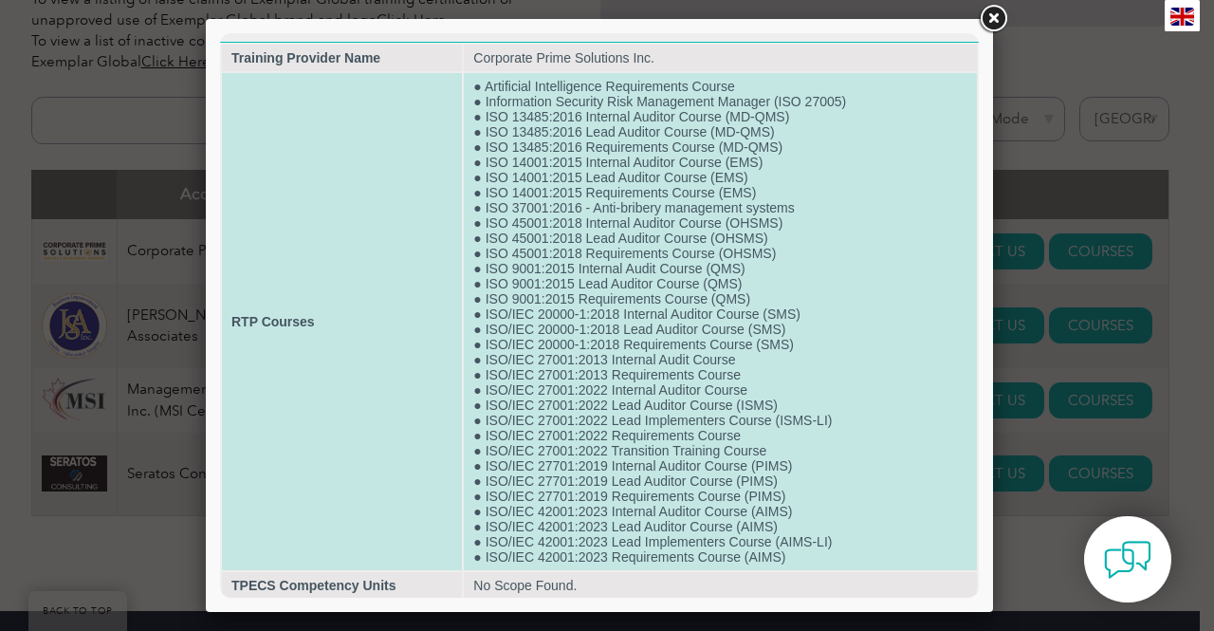
scroll to position [13, 0]
click at [680, 249] on td "● Artificial Intelligence Requirements Course ● Information Security Risk Manag…" at bounding box center [720, 318] width 513 height 497
click at [571, 298] on td "● Artificial Intelligence Requirements Course ● Information Security Risk Manag…" at bounding box center [720, 318] width 513 height 497
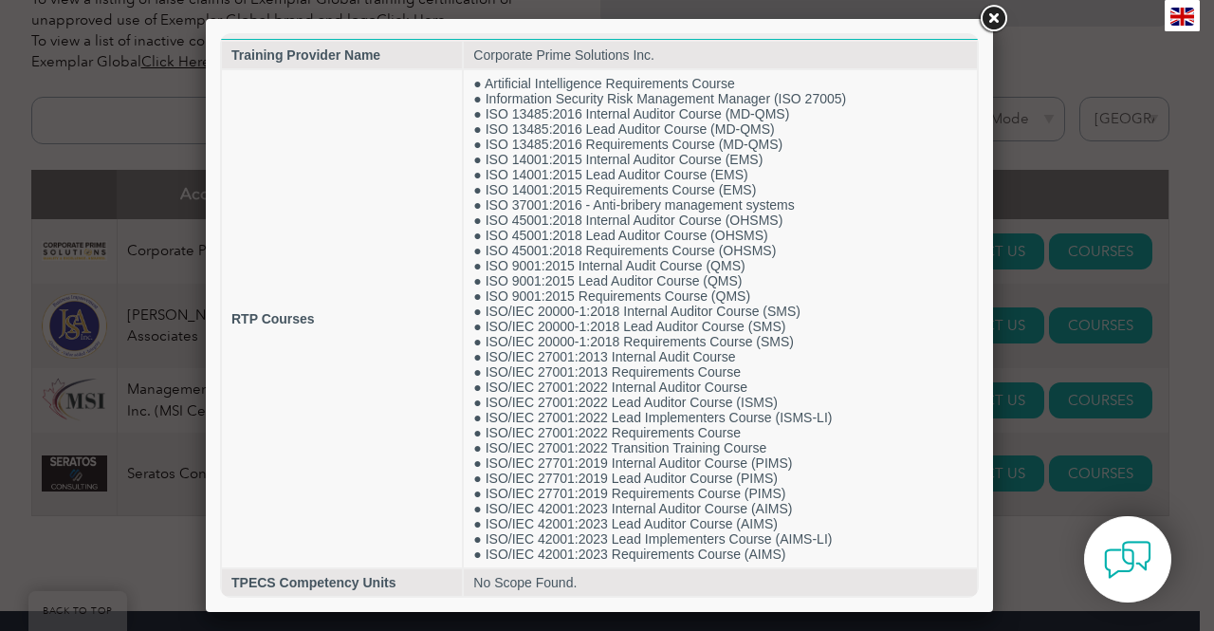
click at [988, 21] on link at bounding box center [993, 19] width 34 height 34
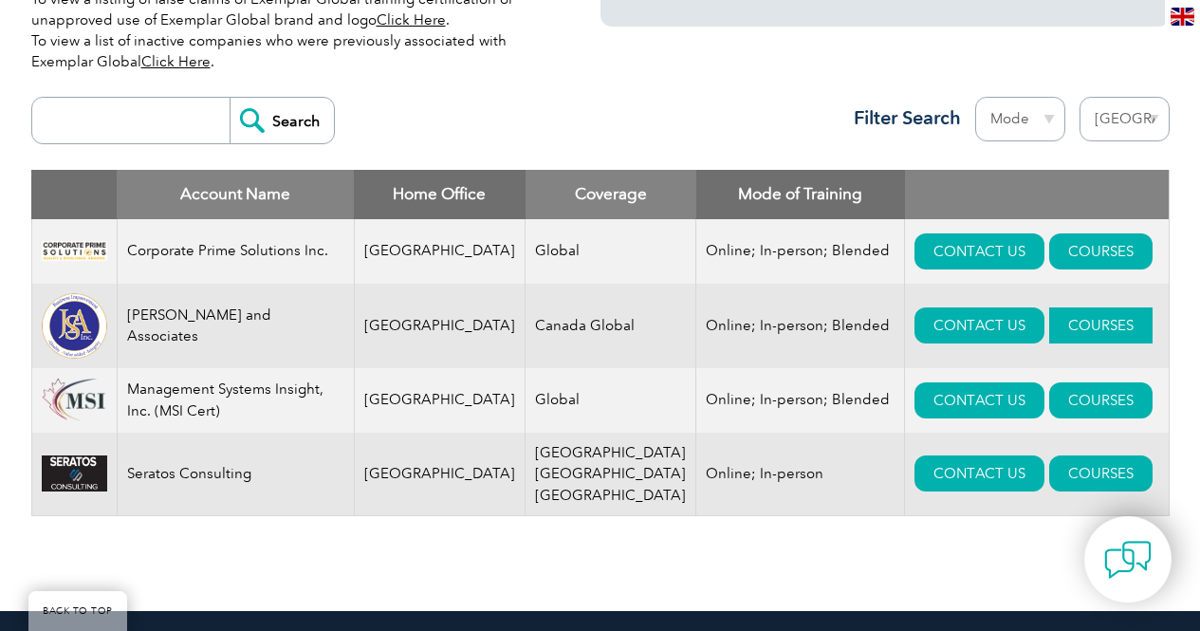
click at [1049, 334] on link "COURSES" at bounding box center [1100, 325] width 103 height 36
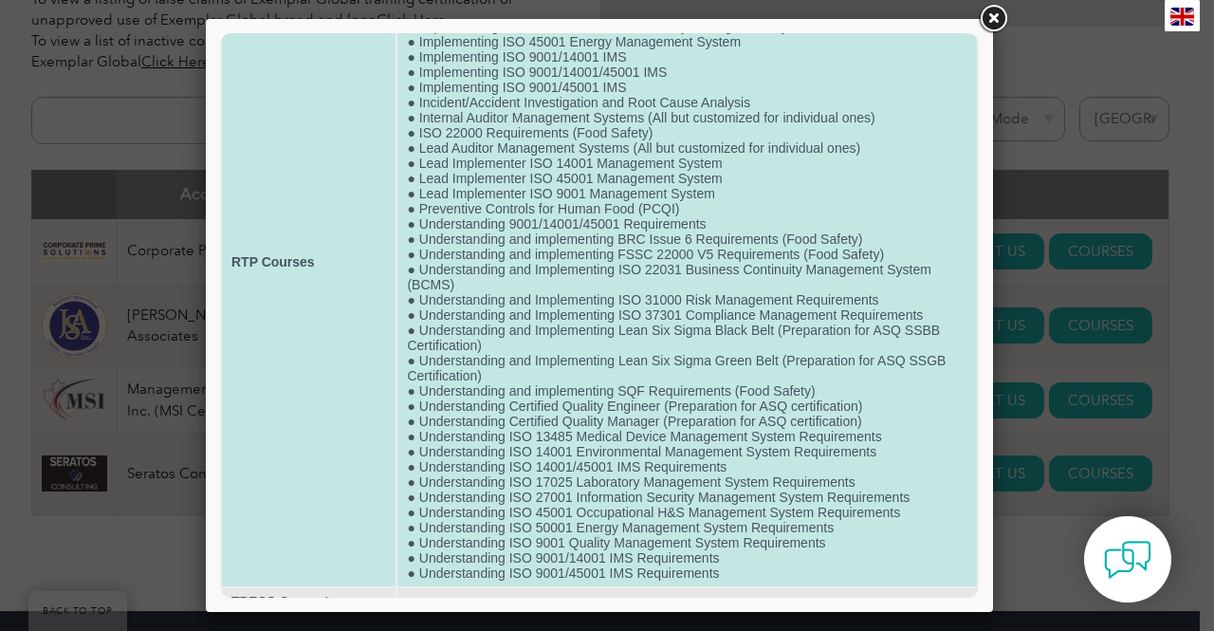
scroll to position [180, 0]
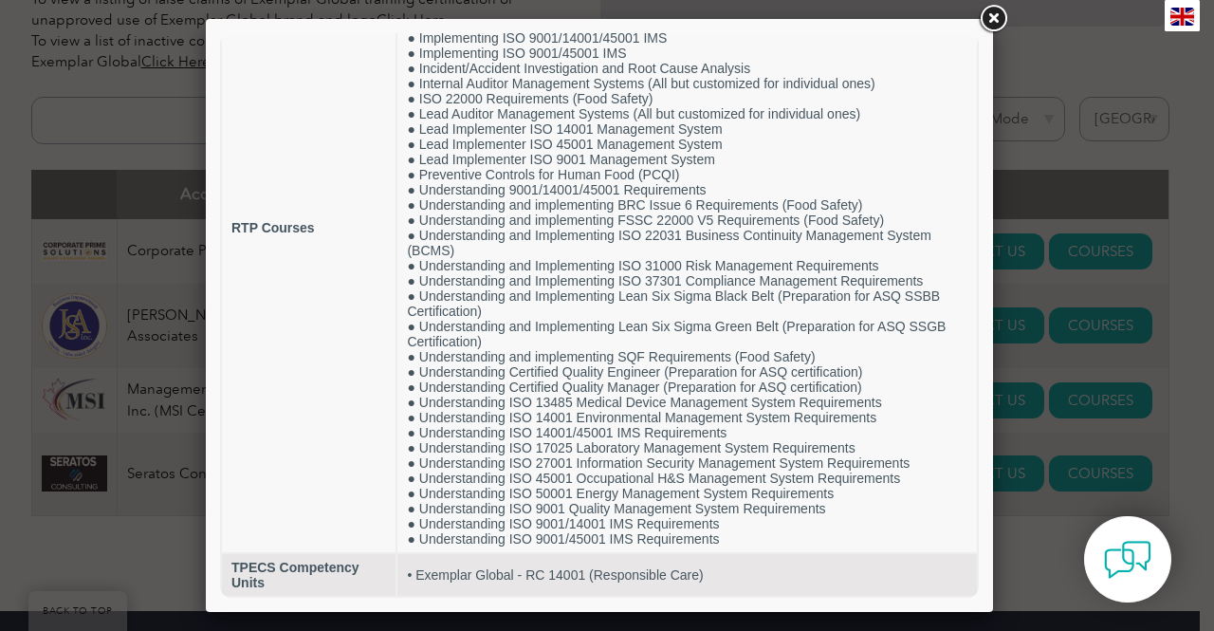
click at [994, 24] on link at bounding box center [993, 19] width 34 height 34
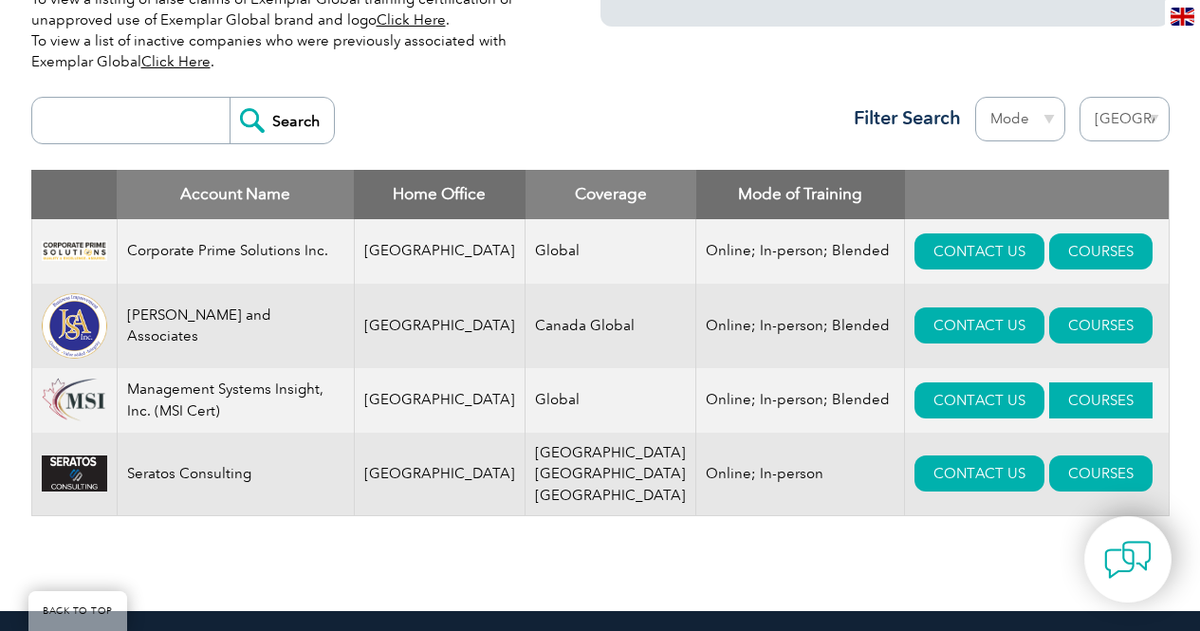
click at [1054, 408] on link "COURSES" at bounding box center [1100, 400] width 103 height 36
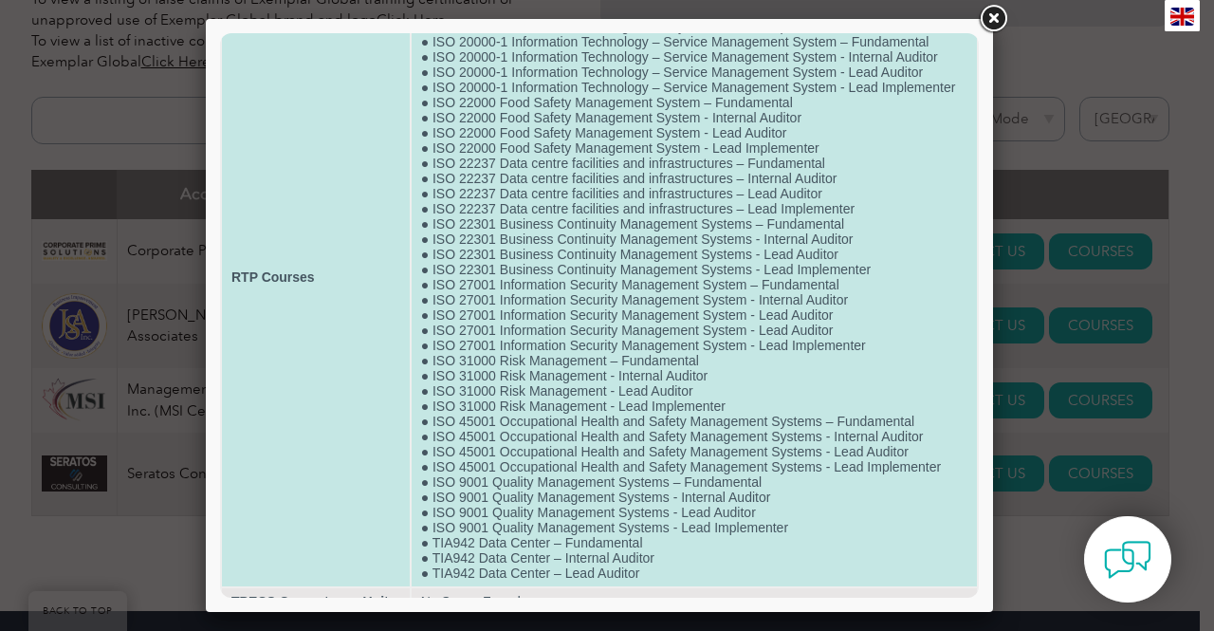
scroll to position [135, 0]
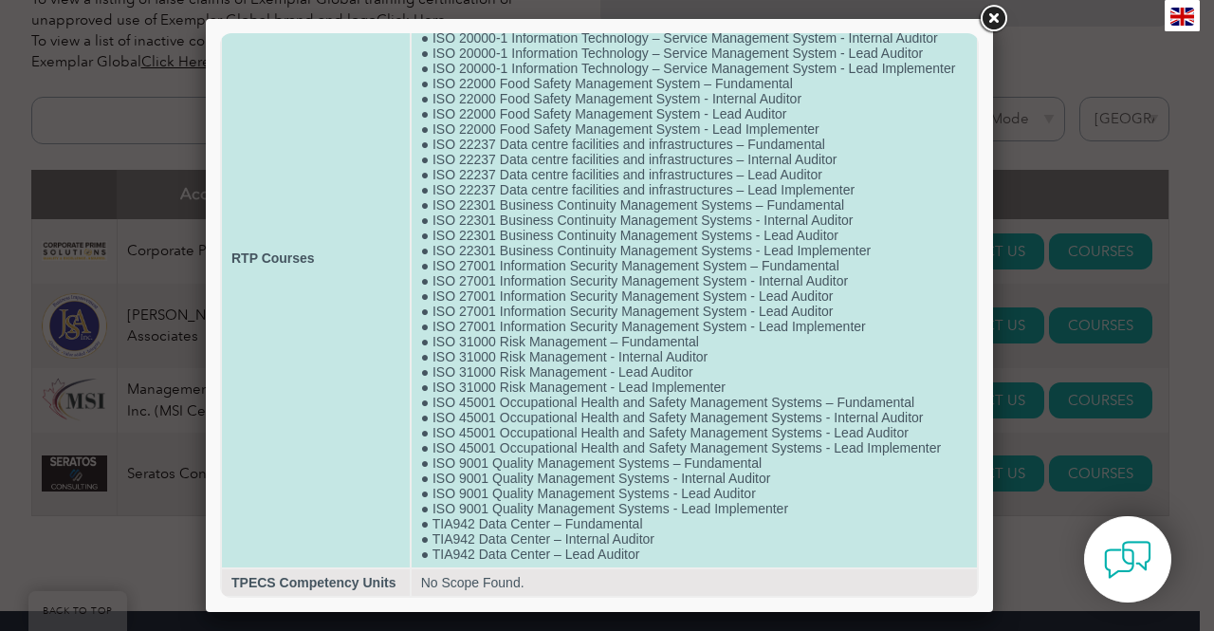
click at [666, 480] on td "● ISO 14001 Environmental Management Systems – Fundamental ● ISO 14001 Environm…" at bounding box center [694, 258] width 565 height 618
click at [679, 395] on td "● ISO 14001 Environmental Management Systems – Fundamental ● ISO 14001 Environm…" at bounding box center [694, 258] width 565 height 618
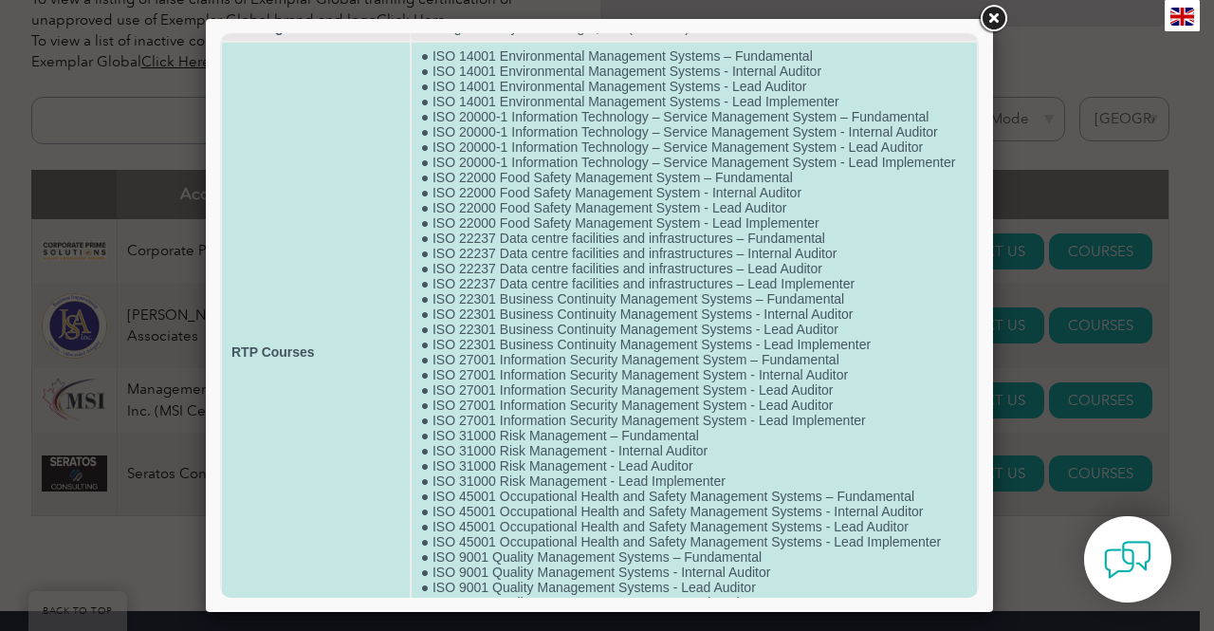
scroll to position [0, 0]
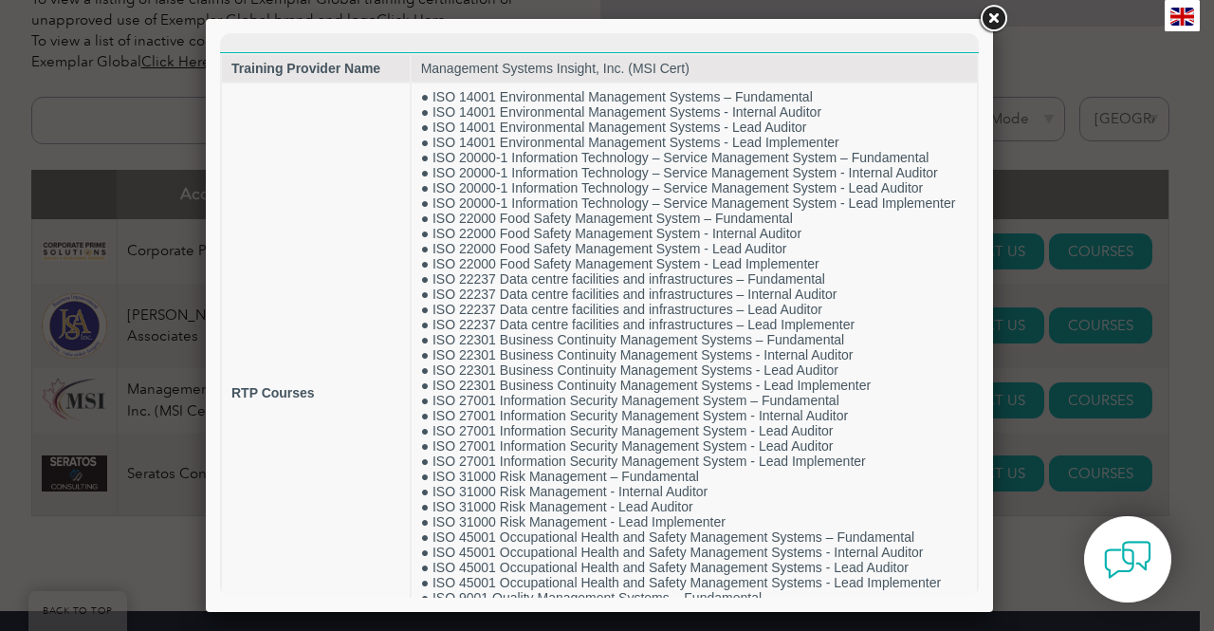
click at [999, 16] on link at bounding box center [993, 19] width 34 height 34
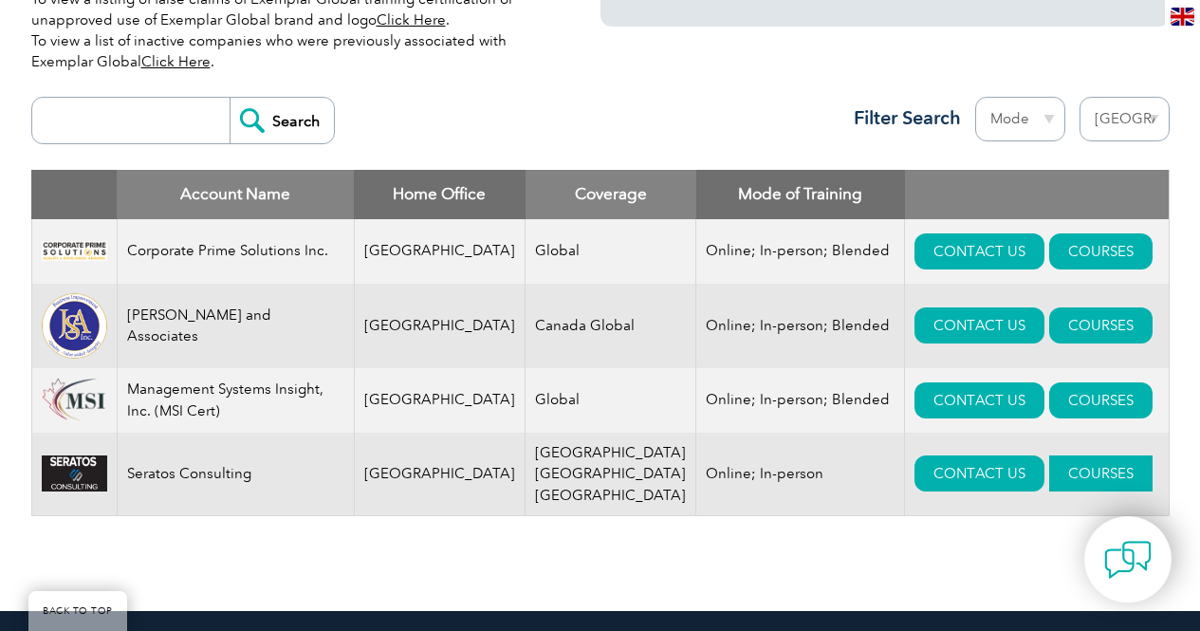
click at [1049, 474] on link "COURSES" at bounding box center [1100, 473] width 103 height 36
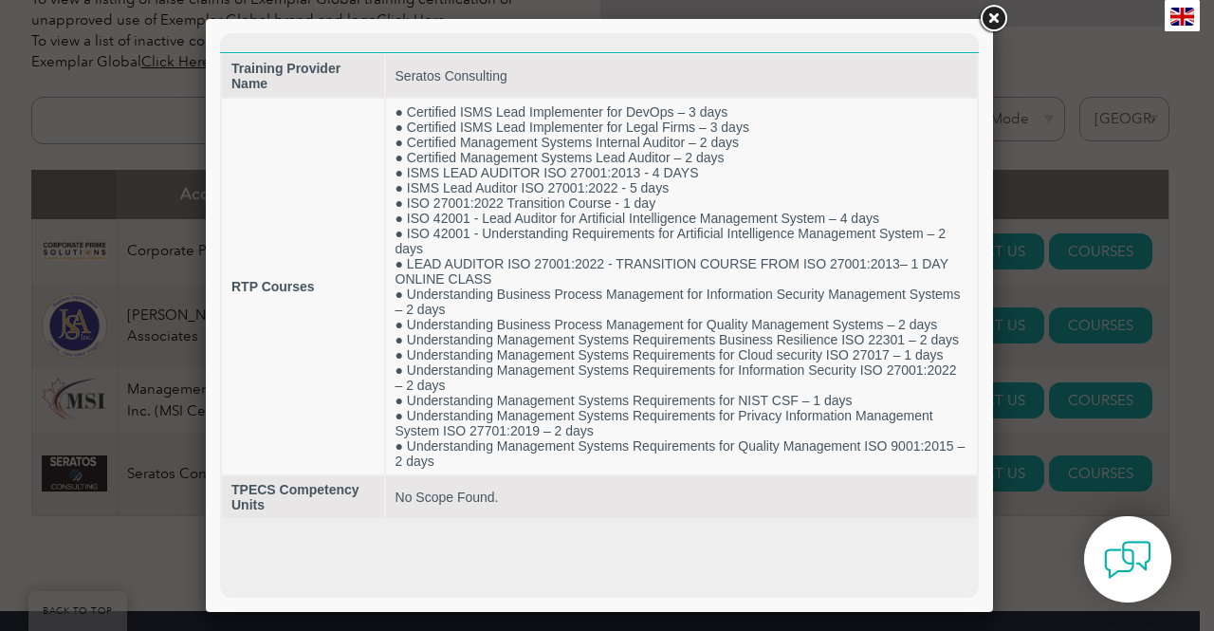
click at [1002, 20] on link at bounding box center [993, 19] width 34 height 34
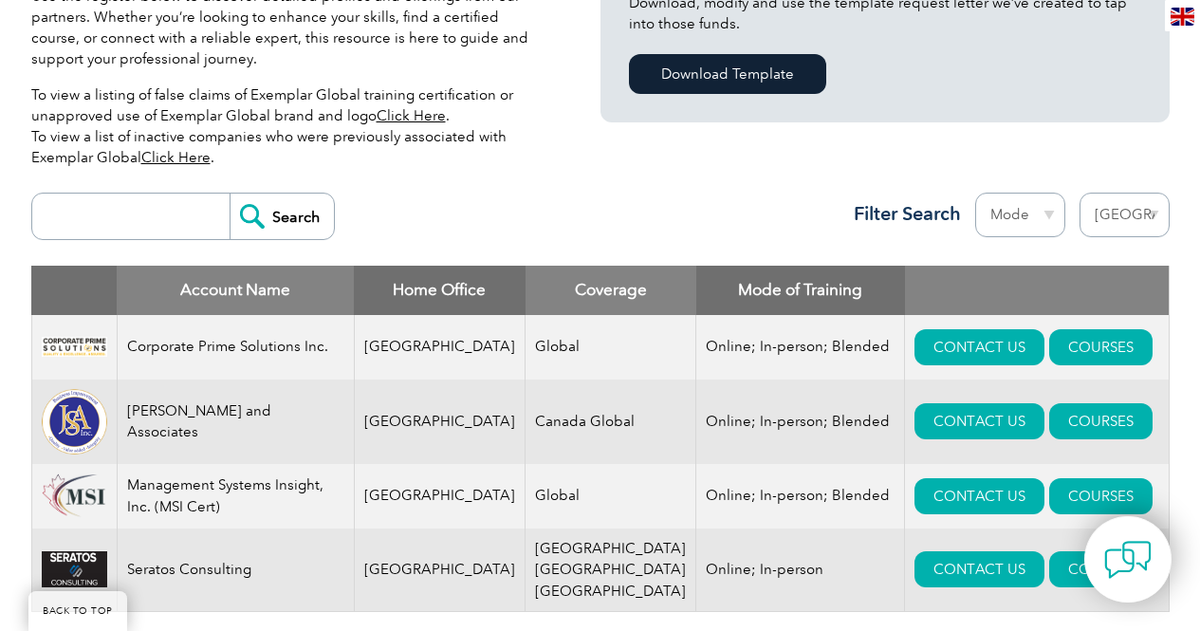
scroll to position [379, 0]
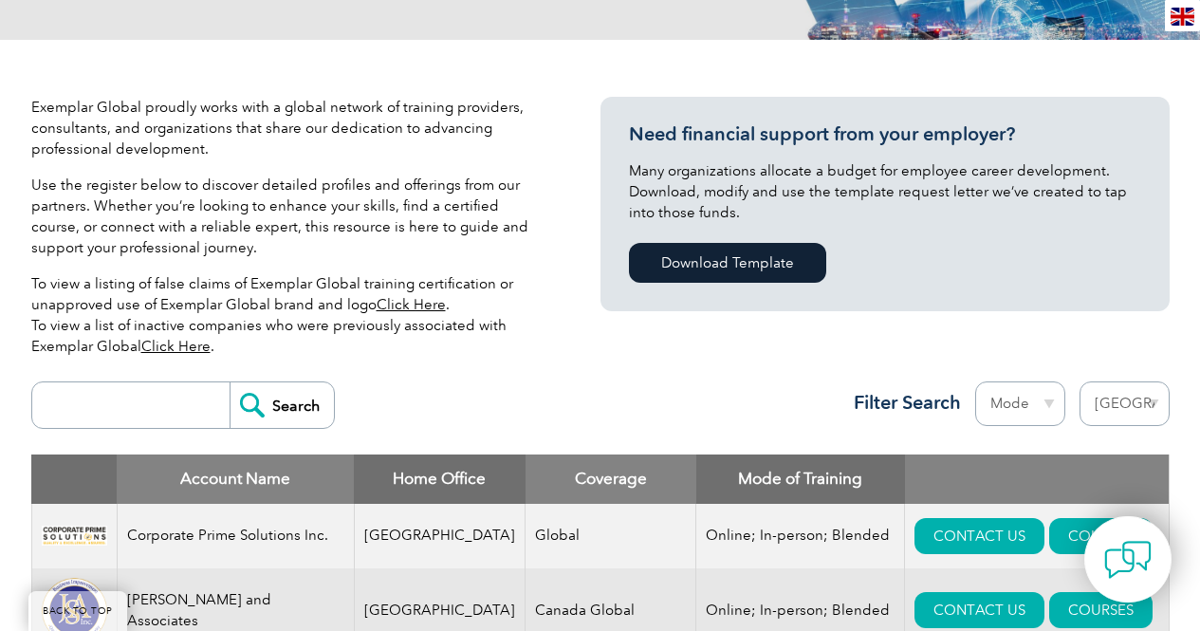
click at [212, 284] on p "To view a listing of false claims of Exemplar Global training certification or …" at bounding box center [287, 314] width 512 height 83
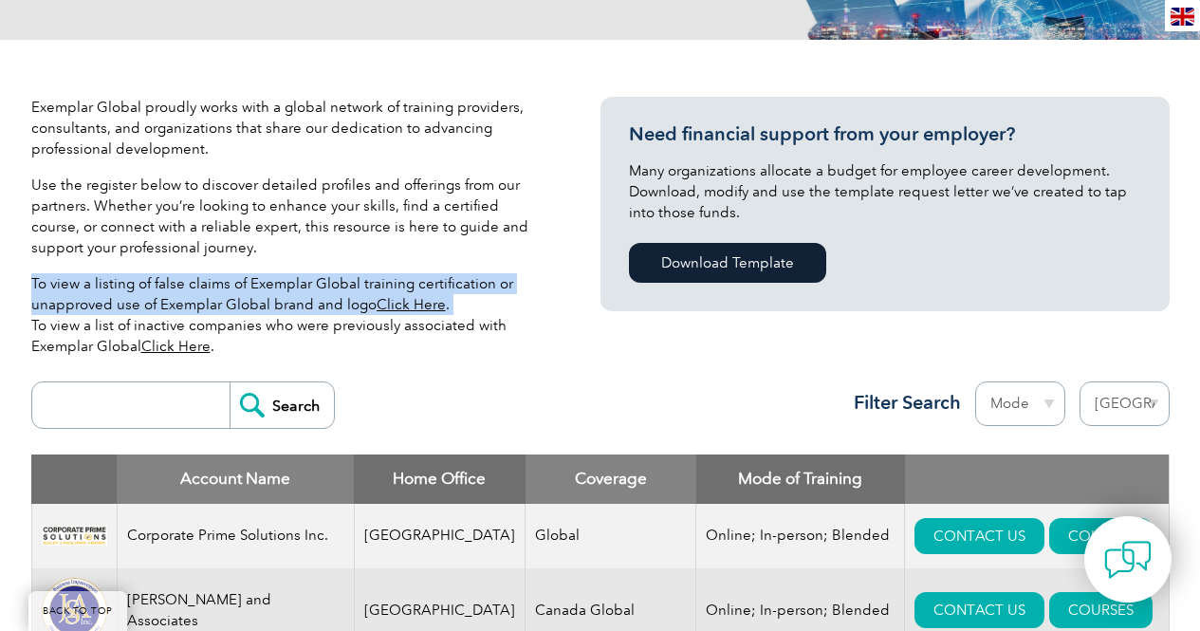
click at [212, 284] on p "To view a listing of false claims of Exemplar Global training certification or …" at bounding box center [287, 314] width 512 height 83
click at [200, 248] on div at bounding box center [200, 248] width 0 height 0
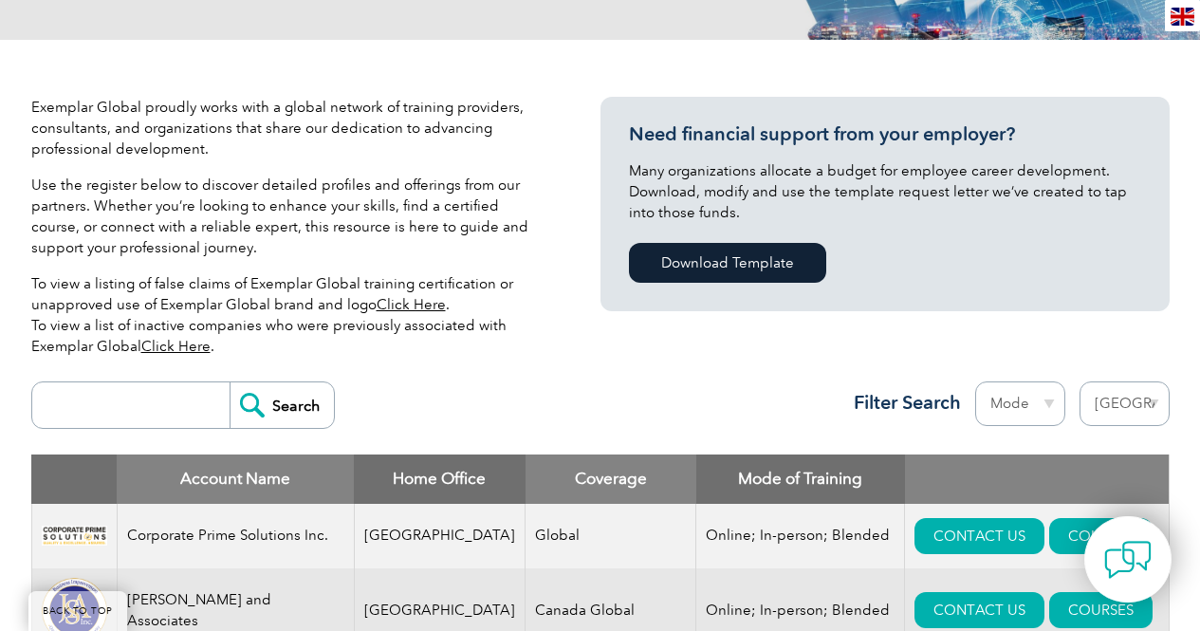
click at [345, 250] on p "Use the register below to discover detailed profiles and offerings from our par…" at bounding box center [287, 215] width 512 height 83
click at [230, 330] on p "To view a listing of false claims of Exemplar Global training certification or …" at bounding box center [287, 314] width 512 height 83
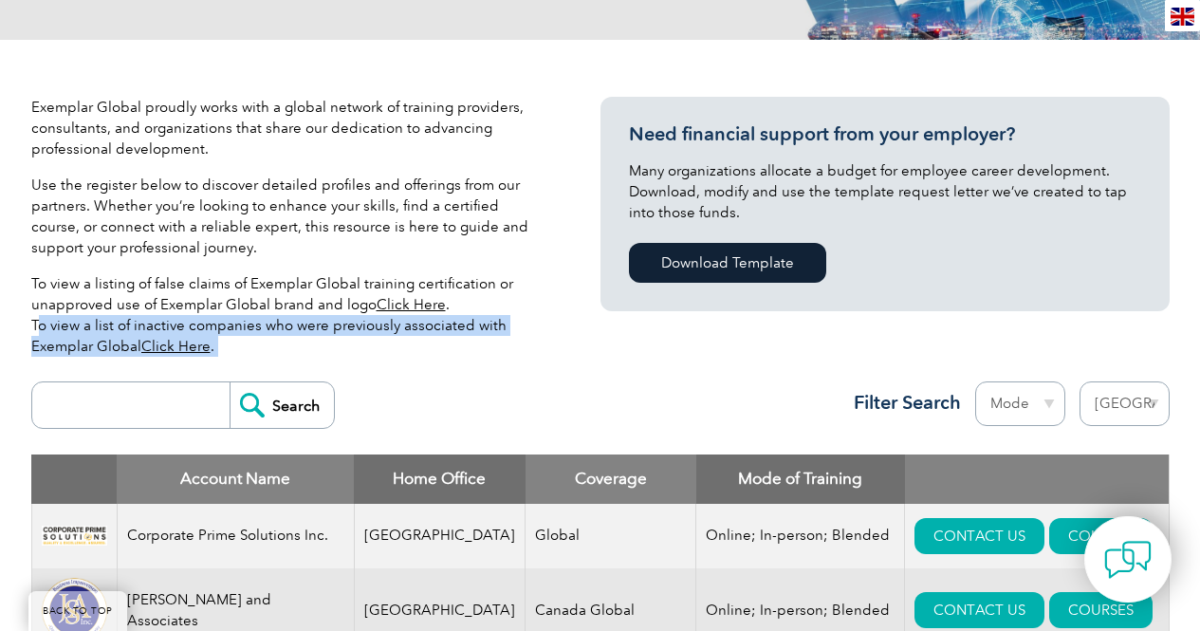
click at [230, 330] on p "To view a listing of false claims of Exemplar Global training certification or …" at bounding box center [287, 314] width 512 height 83
click at [218, 290] on div at bounding box center [218, 290] width 0 height 0
click at [266, 353] on p "To view a listing of false claims of Exemplar Global training certification or …" at bounding box center [287, 314] width 512 height 83
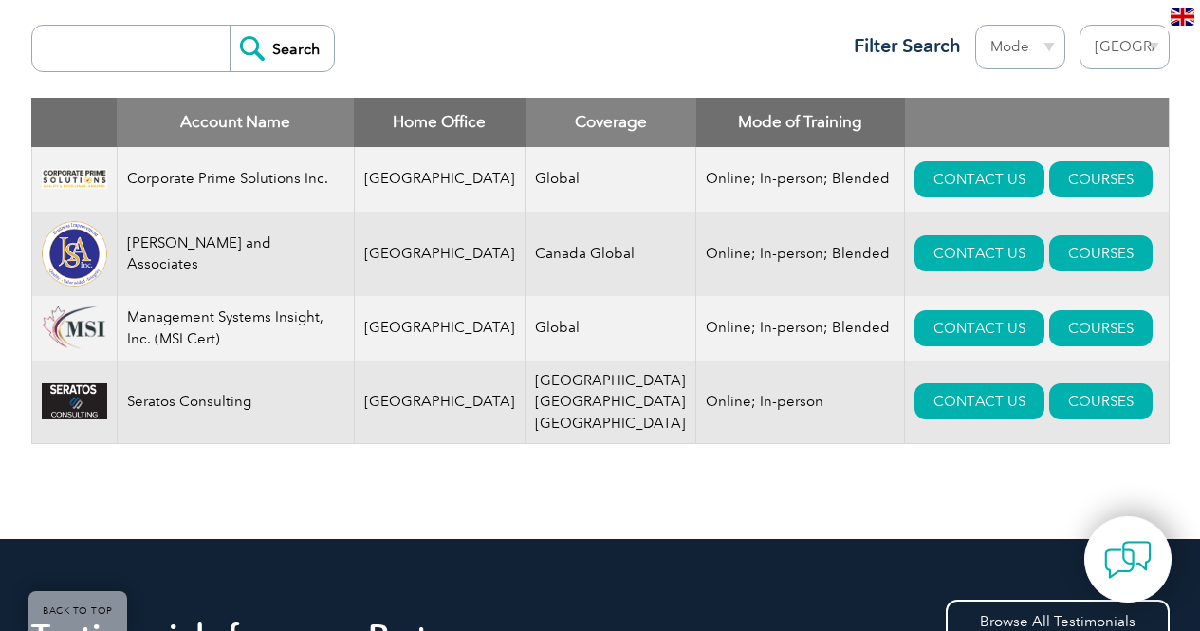
scroll to position [664, 0]
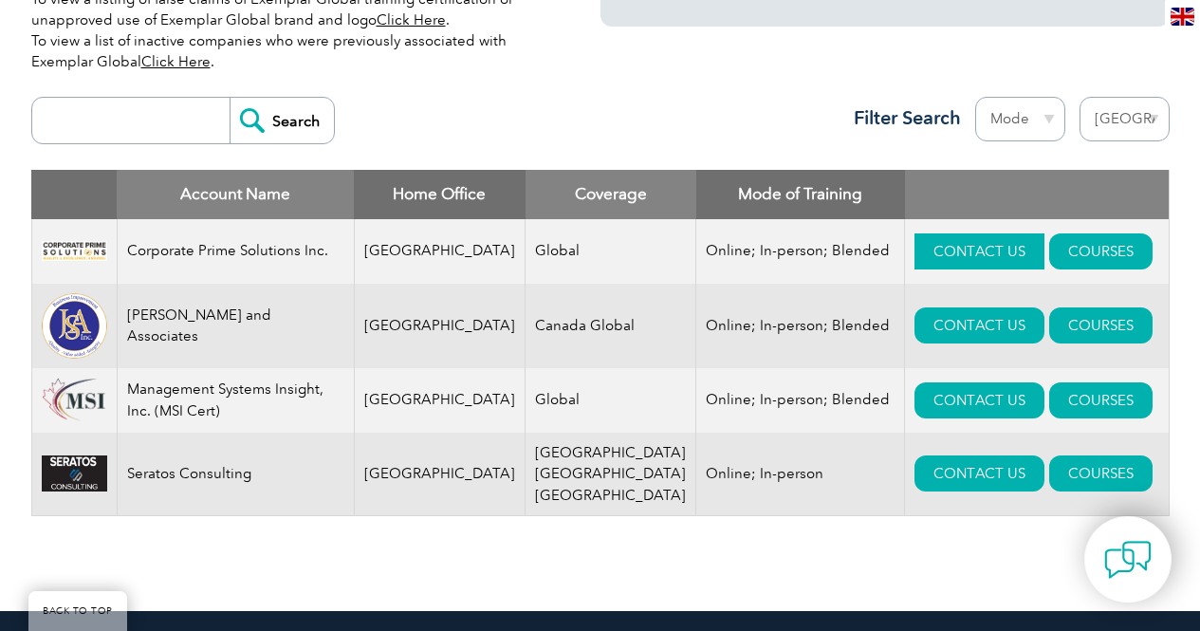
click at [961, 262] on link "CONTACT US" at bounding box center [979, 251] width 130 height 36
click at [919, 328] on link "CONTACT US" at bounding box center [979, 325] width 130 height 36
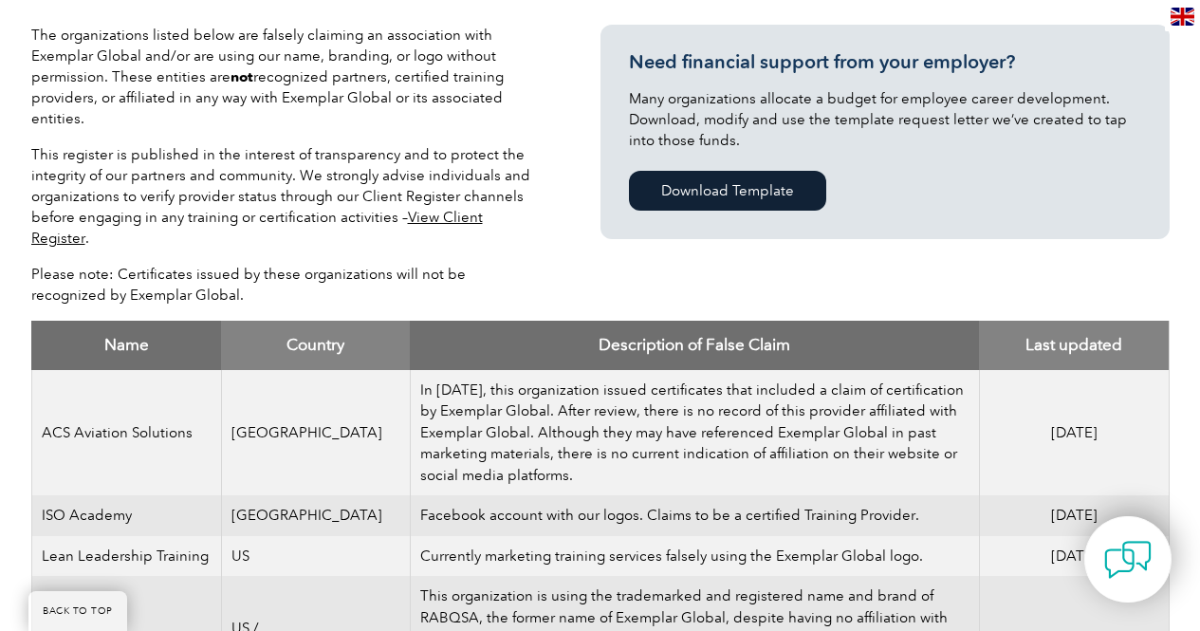
scroll to position [379, 0]
